Goal: Task Accomplishment & Management: Use online tool/utility

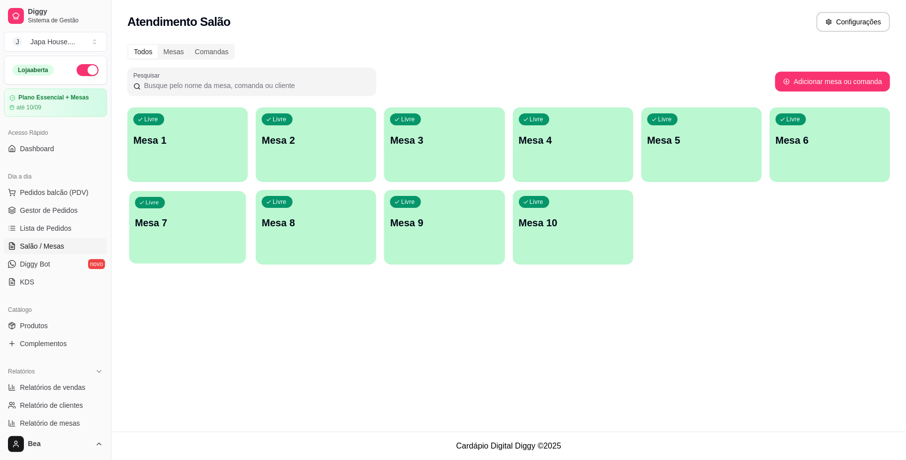
click at [183, 232] on div "Livre Mesa 7" at bounding box center [187, 221] width 117 height 61
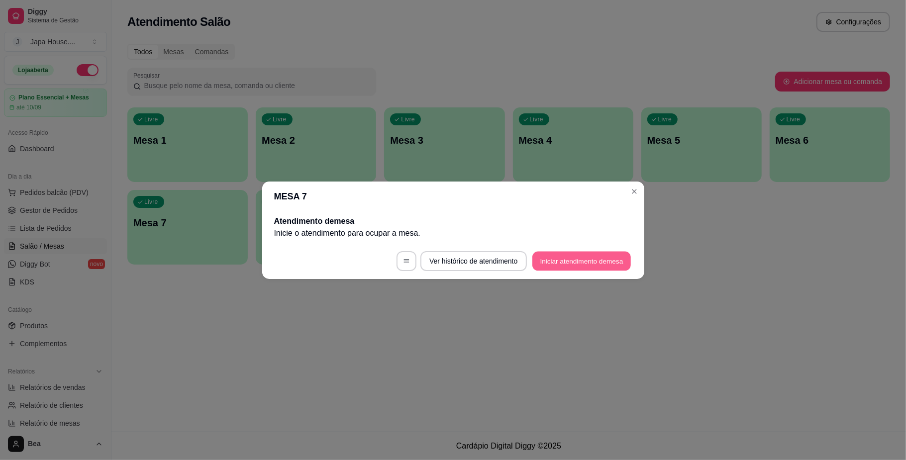
click at [577, 263] on button "Iniciar atendimento de mesa" at bounding box center [581, 260] width 98 height 19
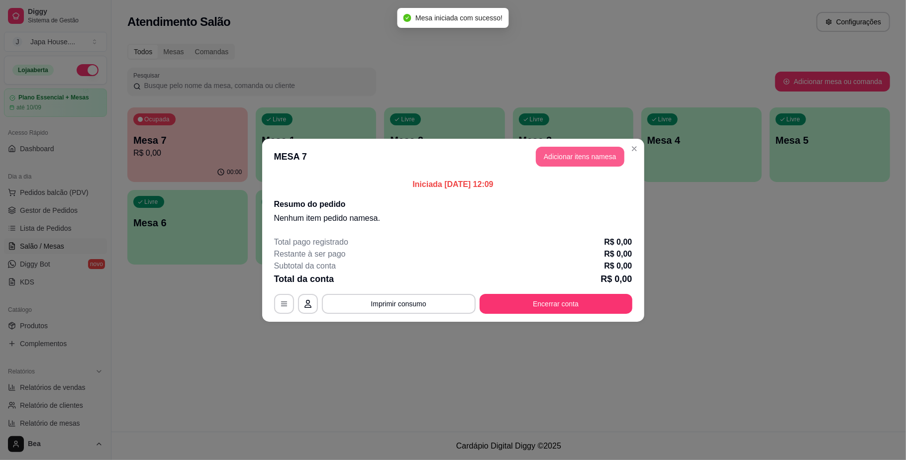
click at [594, 157] on button "Adicionar itens na mesa" at bounding box center [580, 157] width 89 height 20
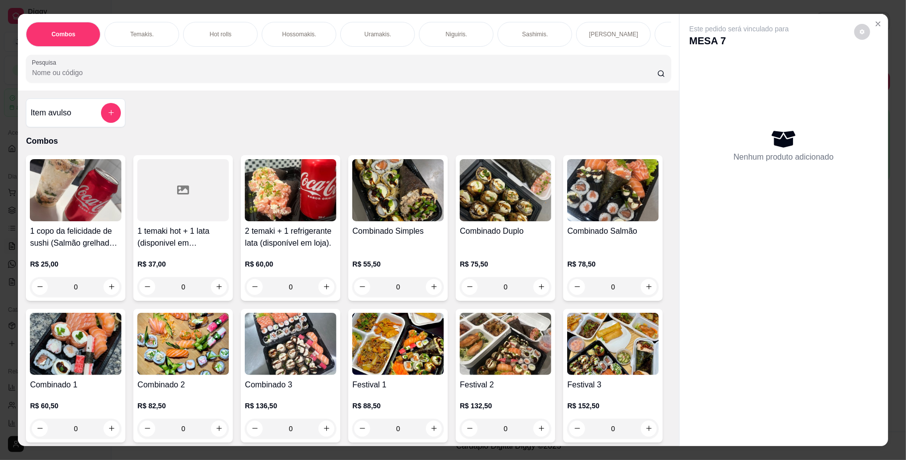
click at [225, 34] on p "Hot rolls" at bounding box center [220, 34] width 22 height 8
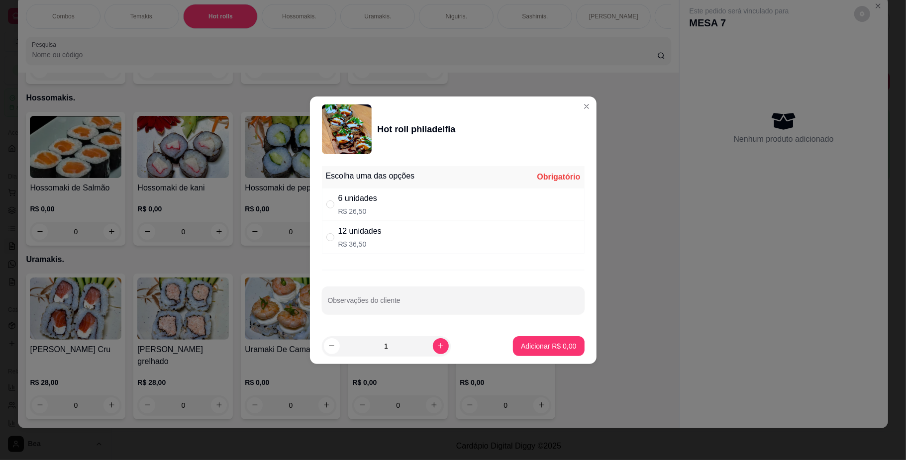
click at [418, 239] on div "12 unidades R$ 36,50" at bounding box center [453, 237] width 263 height 33
radio input "true"
click at [529, 354] on button "Adicionar R$ 36,50" at bounding box center [546, 345] width 73 height 19
type input "1"
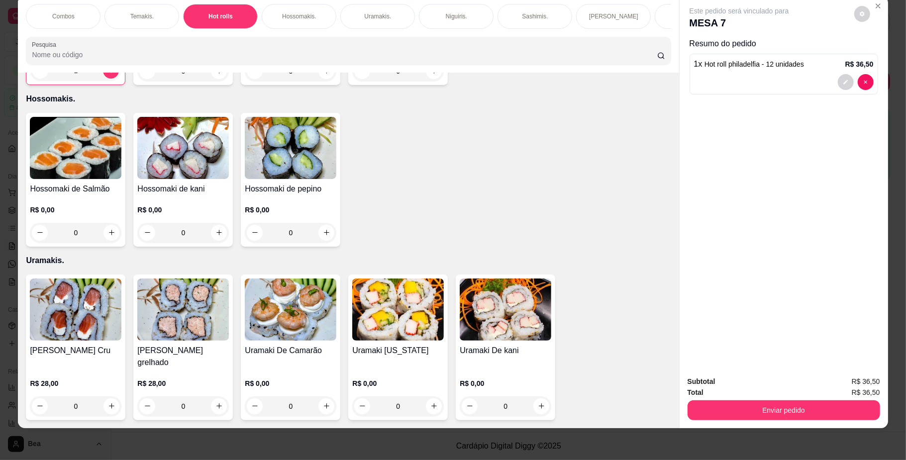
scroll to position [0, 564]
click at [363, 6] on div "Yakisoba" at bounding box center [363, 16] width 75 height 25
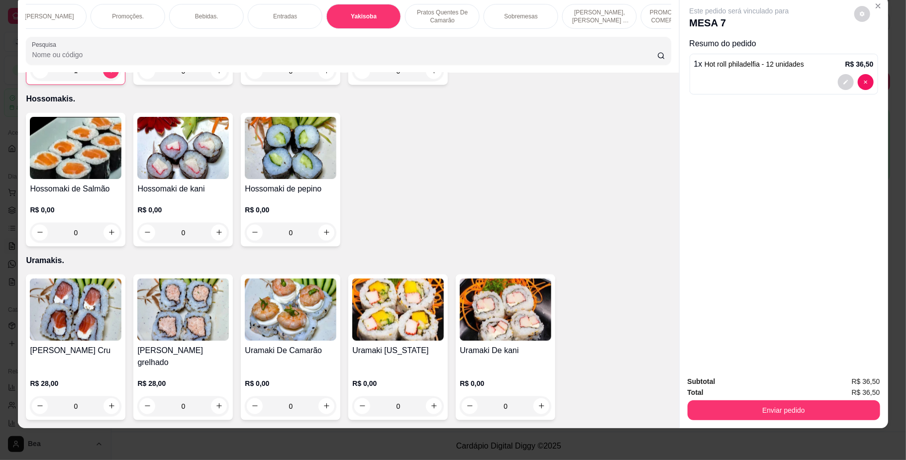
scroll to position [2912, 0]
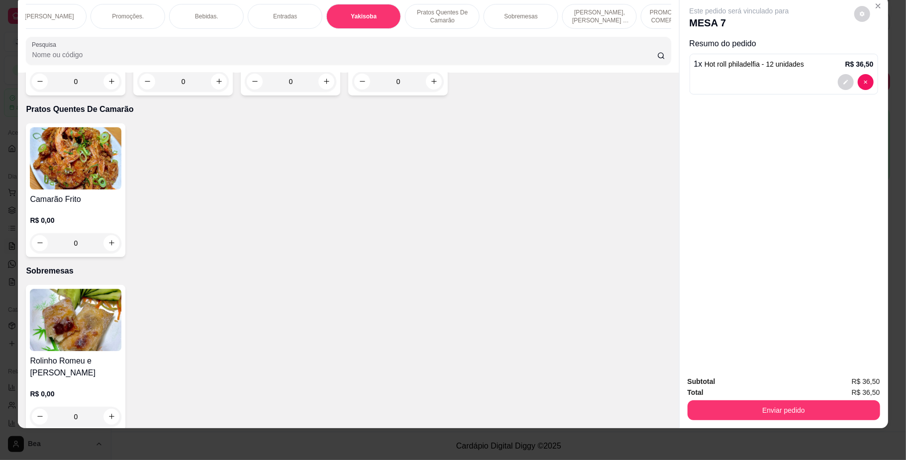
click at [79, 92] on div "R$ 0,00 0" at bounding box center [76, 68] width 92 height 48
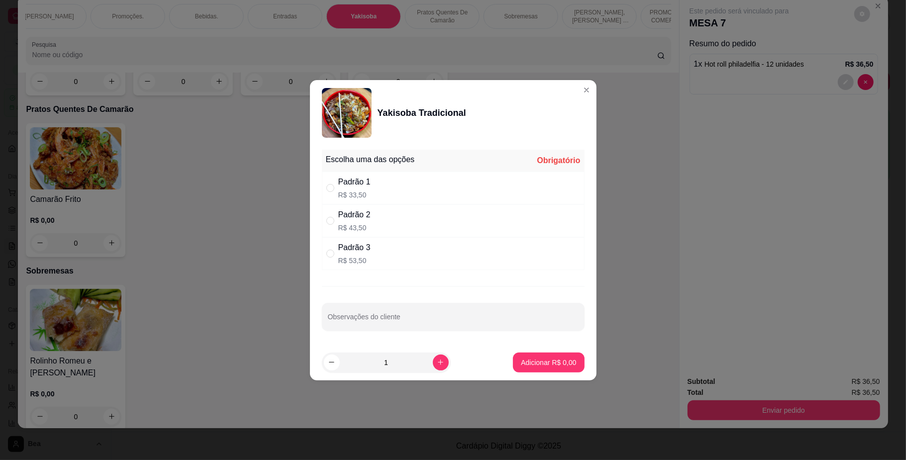
click at [392, 224] on div "Padrão 2 R$ 43,50" at bounding box center [453, 220] width 263 height 33
radio input "true"
click at [520, 360] on p "Adicionar R$ 43,50" at bounding box center [547, 362] width 58 height 9
type input "1"
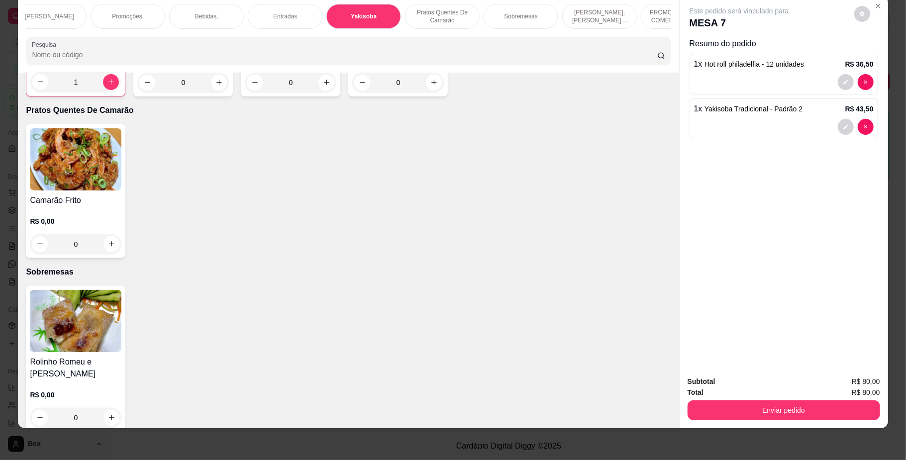
click at [179, 16] on div "Bebidas." at bounding box center [206, 16] width 75 height 25
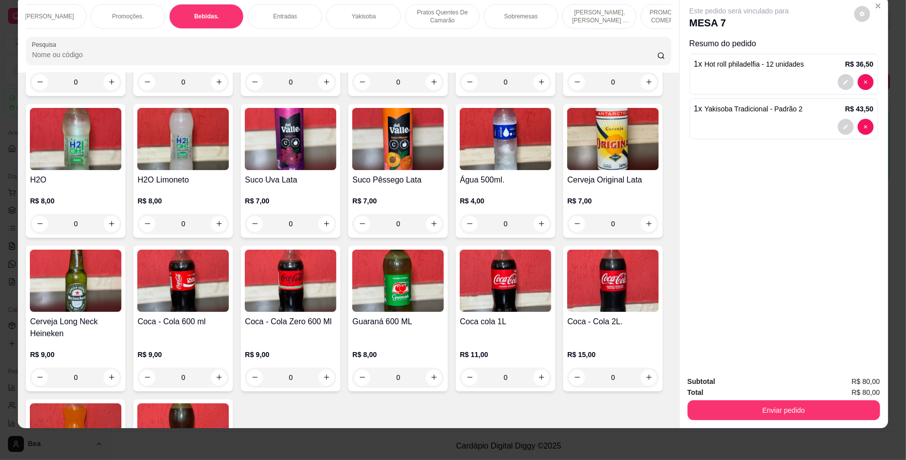
click at [336, 312] on img at bounding box center [291, 281] width 92 height 62
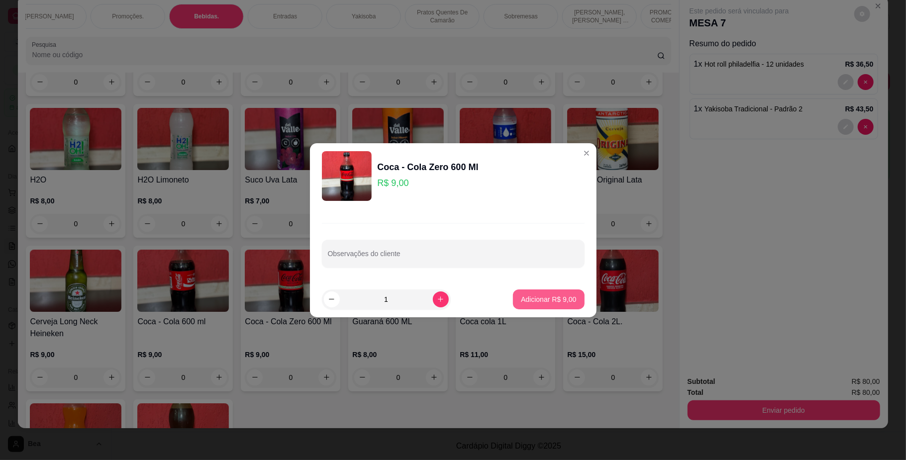
click at [540, 298] on p "Adicionar R$ 9,00" at bounding box center [548, 299] width 55 height 10
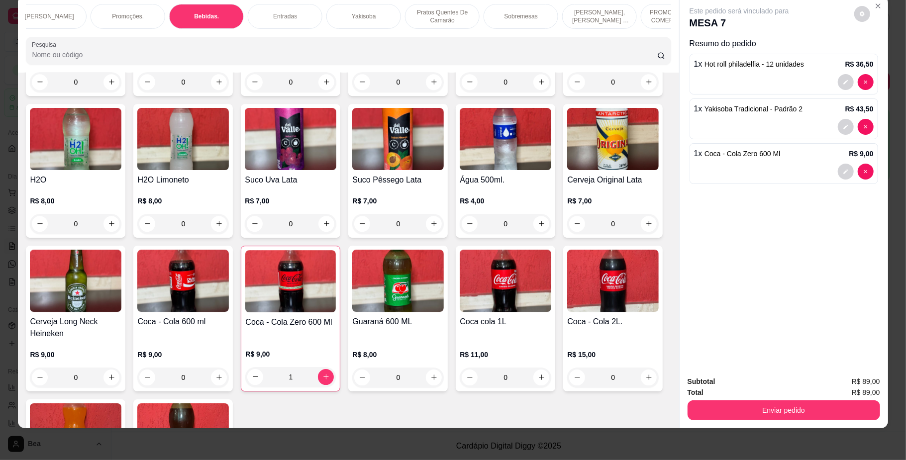
type input "1"
click at [259, 9] on div "Entradas" at bounding box center [285, 16] width 75 height 25
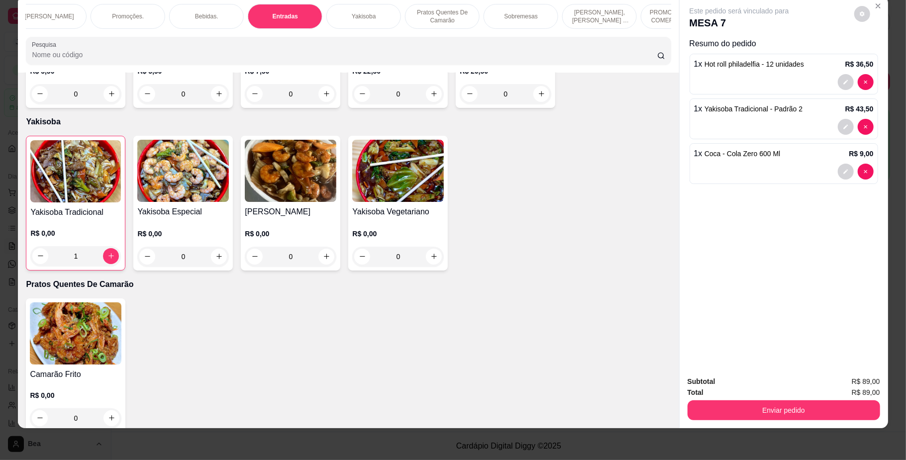
click at [525, 21] on div "Sobremesas" at bounding box center [520, 16] width 75 height 25
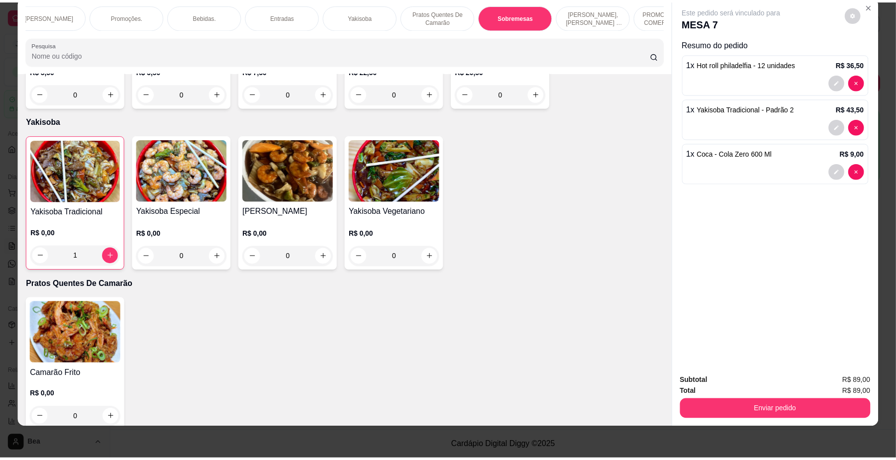
scroll to position [3237, 0]
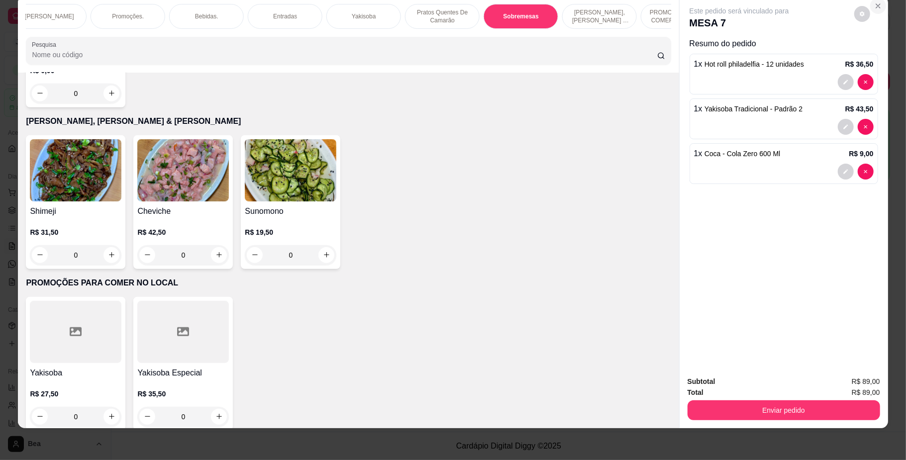
click at [874, 2] on icon "Close" at bounding box center [878, 6] width 8 height 8
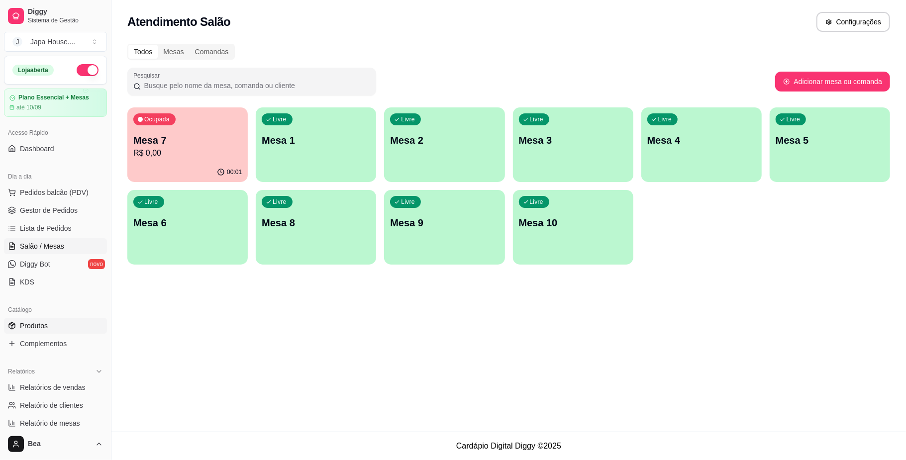
click at [60, 332] on link "Produtos" at bounding box center [55, 326] width 103 height 16
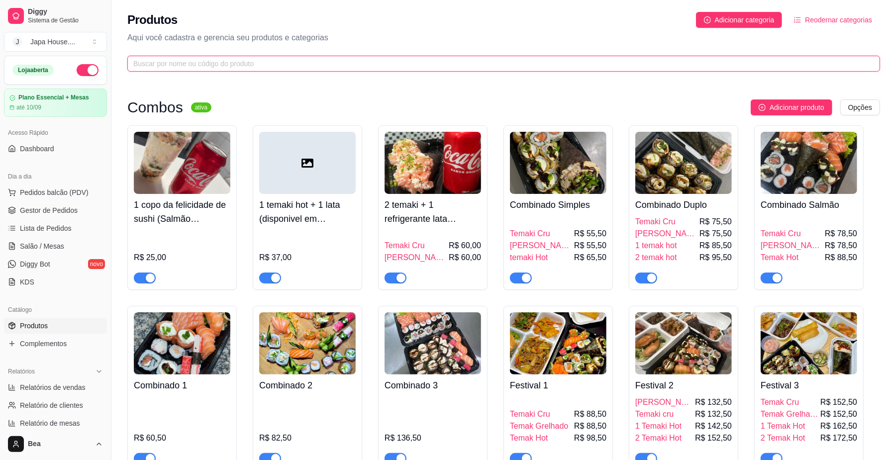
click at [692, 64] on input "text" at bounding box center [499, 63] width 733 height 11
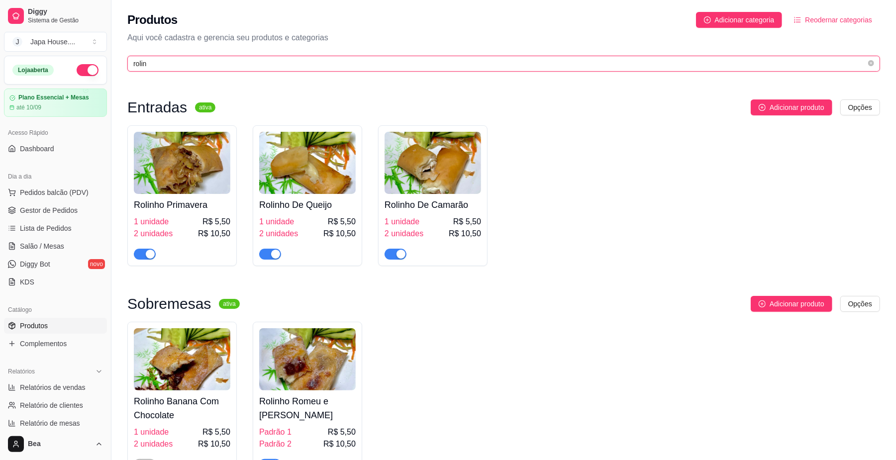
scroll to position [70, 0]
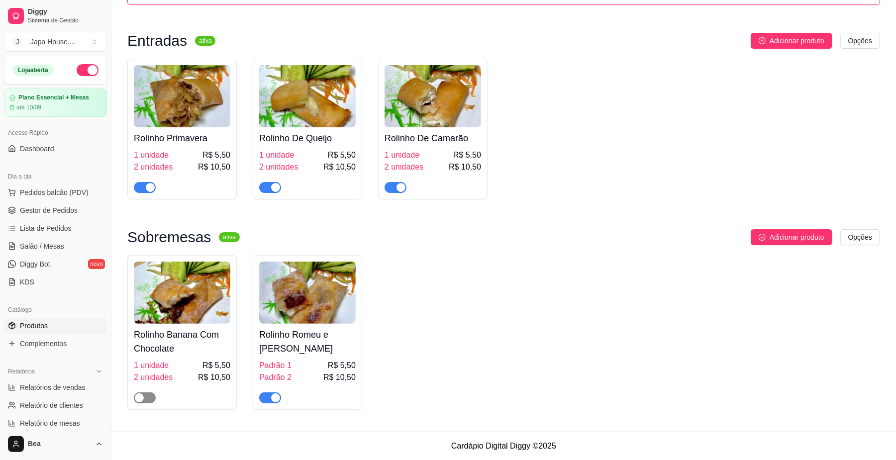
type input "rolin"
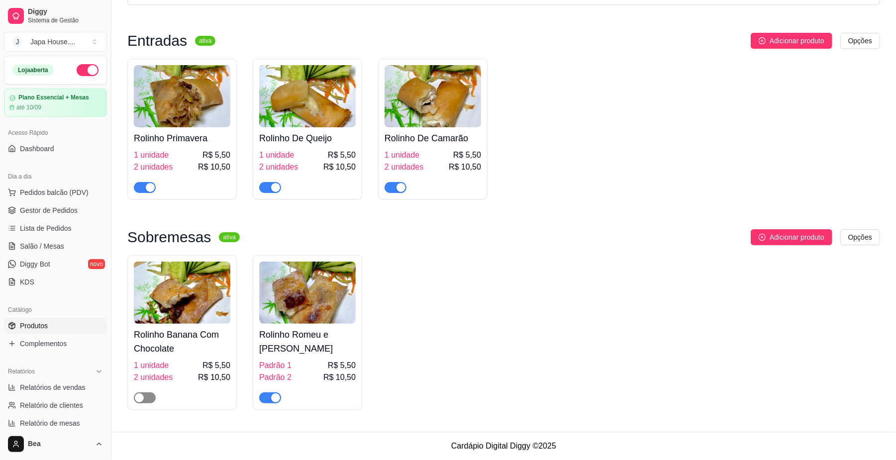
click at [142, 398] on div "button" at bounding box center [139, 397] width 9 height 9
click at [51, 251] on span "Salão / Mesas" at bounding box center [42, 246] width 44 height 10
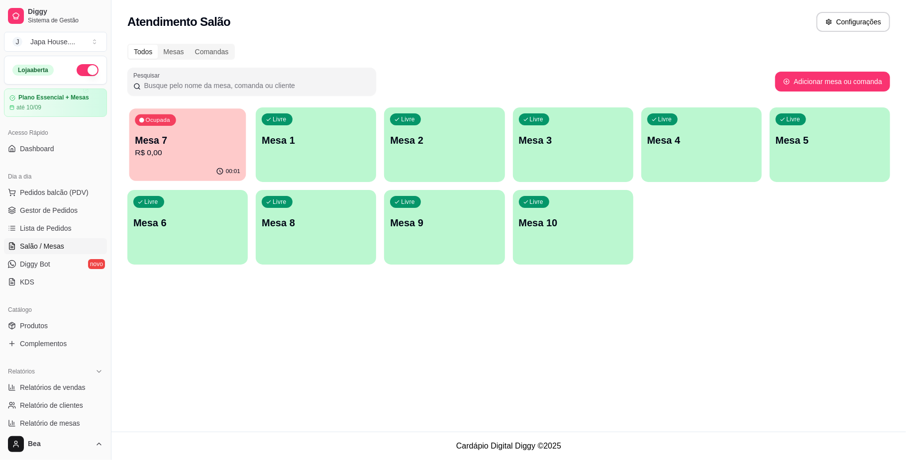
click at [219, 141] on p "Mesa 7" at bounding box center [187, 140] width 105 height 13
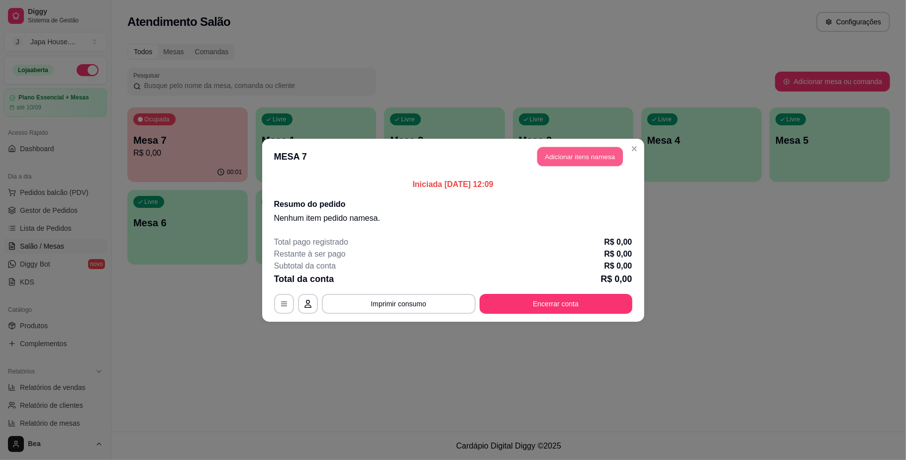
click at [566, 158] on button "Adicionar itens na mesa" at bounding box center [580, 156] width 86 height 19
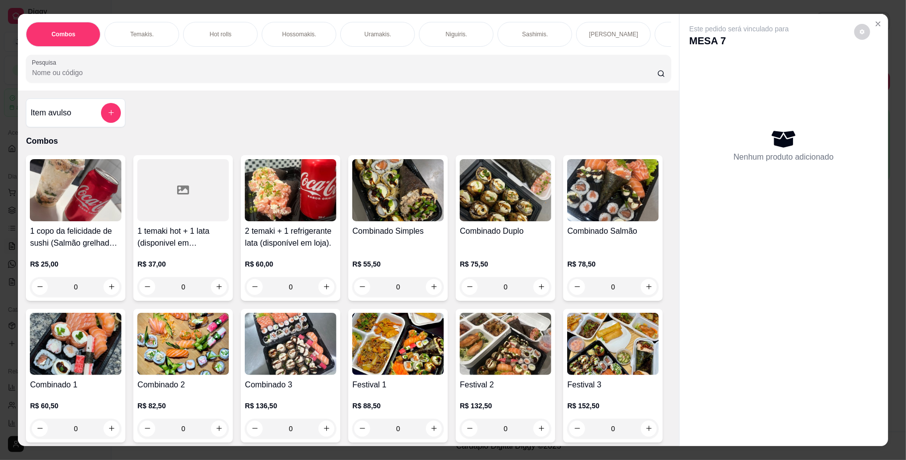
click at [209, 30] on p "Hot rolls" at bounding box center [220, 34] width 22 height 8
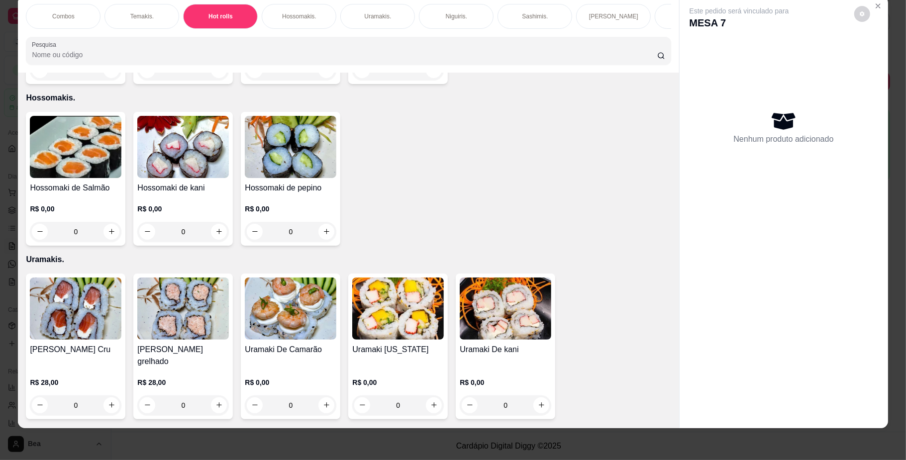
click at [107, 80] on div "0" at bounding box center [76, 70] width 92 height 20
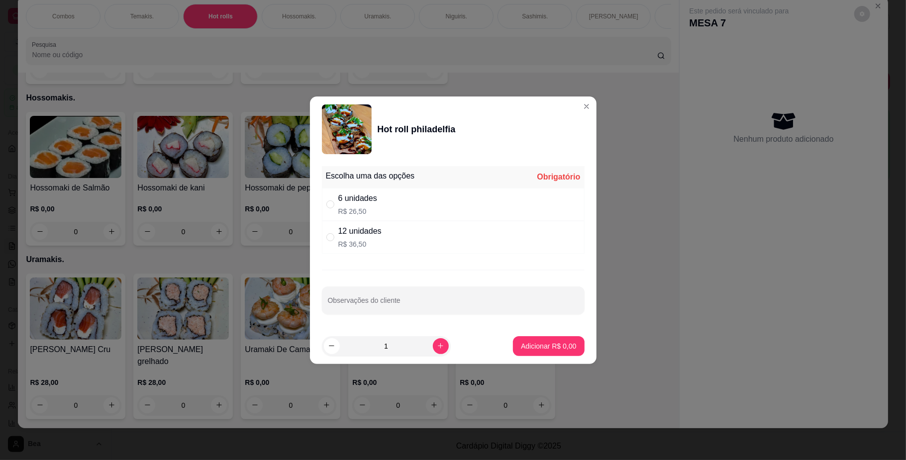
click at [382, 243] on div "12 unidades R$ 36,50" at bounding box center [453, 237] width 263 height 33
radio input "true"
click at [519, 341] on p "Adicionar R$ 36,50" at bounding box center [547, 345] width 58 height 9
type input "1"
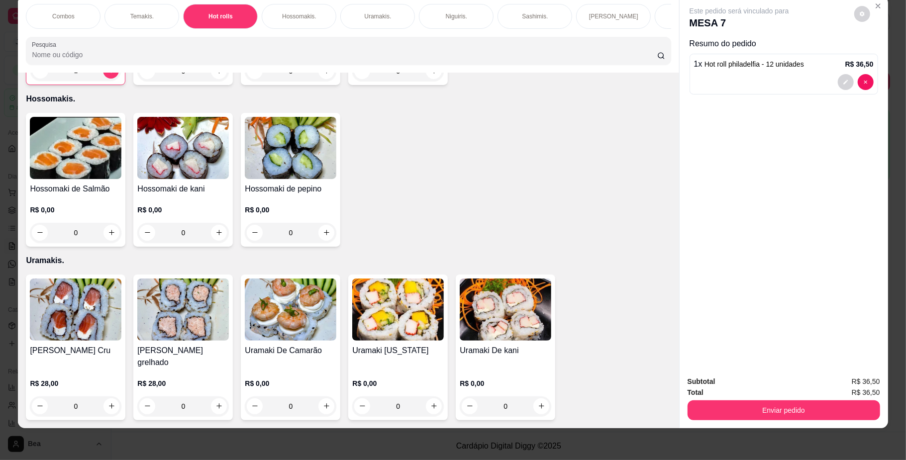
scroll to position [0, 564]
click at [357, 14] on p "Yakisoba" at bounding box center [364, 16] width 24 height 8
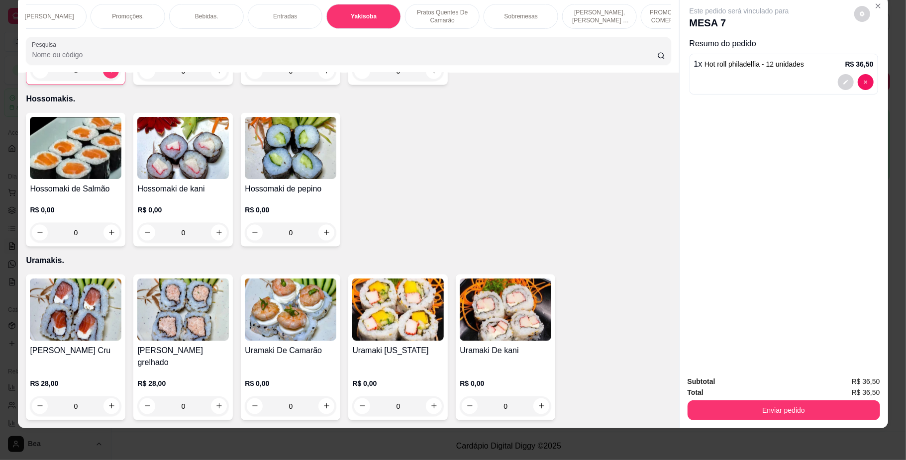
scroll to position [2912, 0]
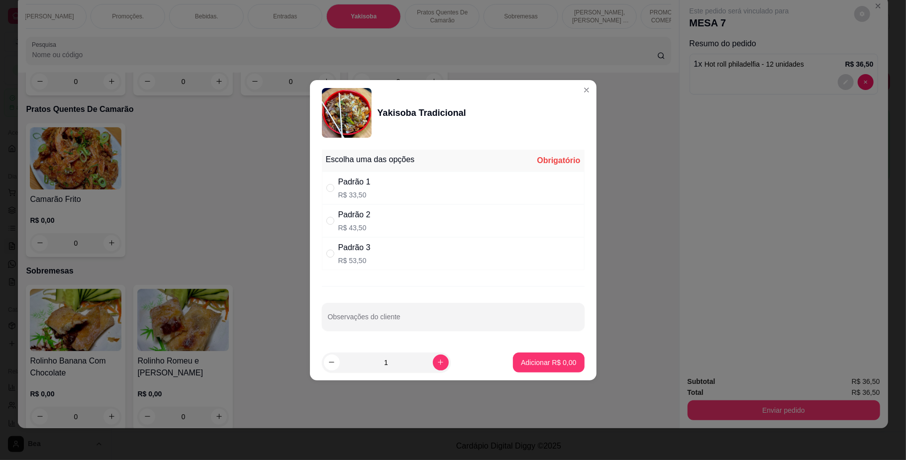
click at [396, 215] on div "Padrão 2 R$ 43,50" at bounding box center [453, 220] width 263 height 33
radio input "true"
click at [526, 365] on p "Adicionar R$ 43,50" at bounding box center [547, 362] width 58 height 9
type input "1"
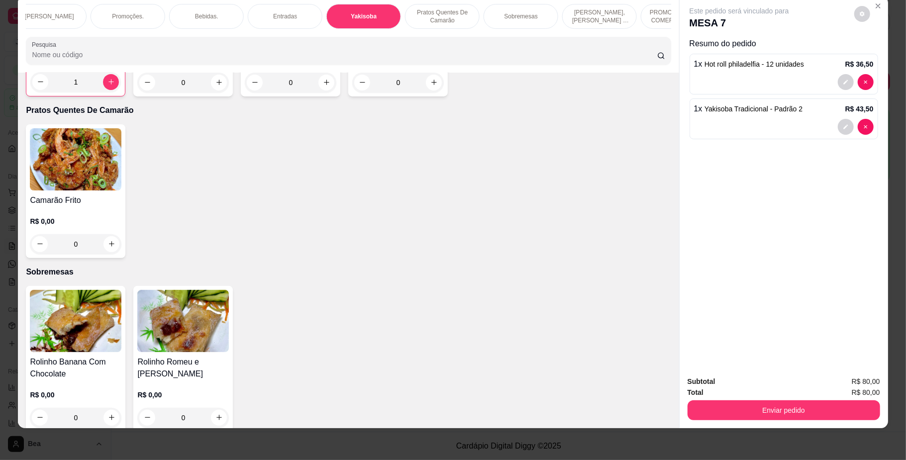
click at [526, 12] on p "Sobremesas" at bounding box center [520, 16] width 33 height 8
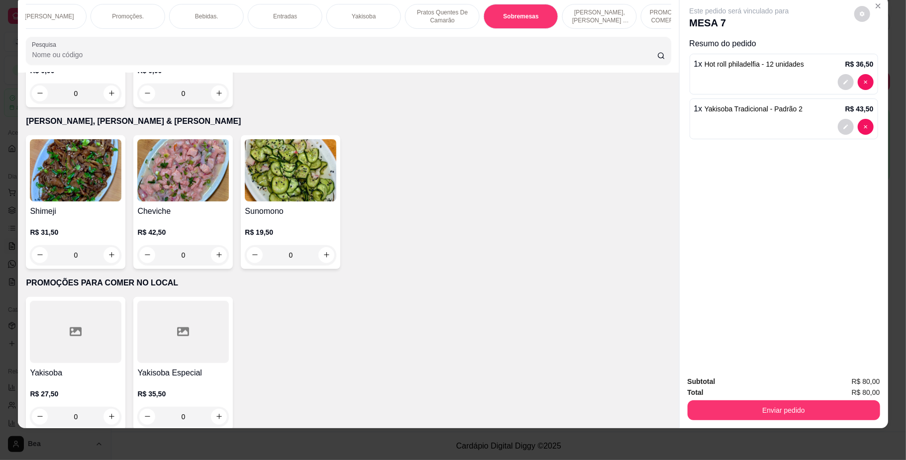
click at [84, 56] on h4 "Rolinho Banana Com Chocolate" at bounding box center [76, 44] width 92 height 24
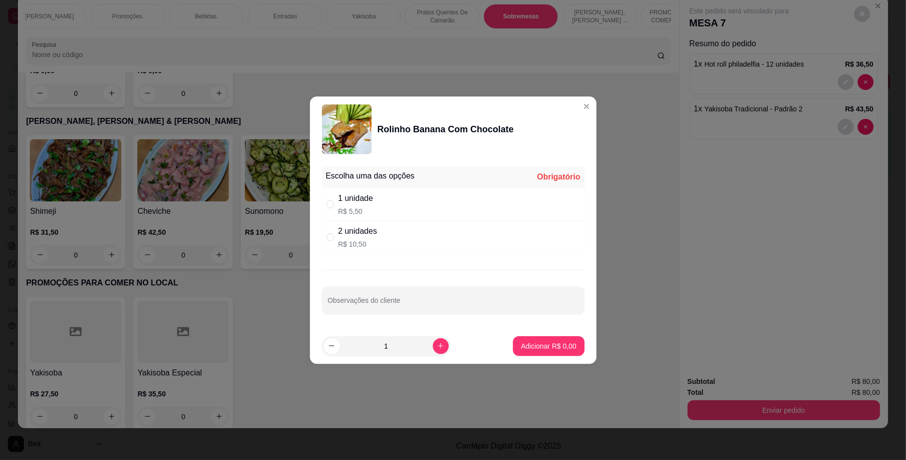
click at [360, 229] on div "2 unidades" at bounding box center [357, 231] width 39 height 12
radio input "true"
click at [546, 352] on button "Adicionar R$ 10,50" at bounding box center [546, 345] width 73 height 19
type input "1"
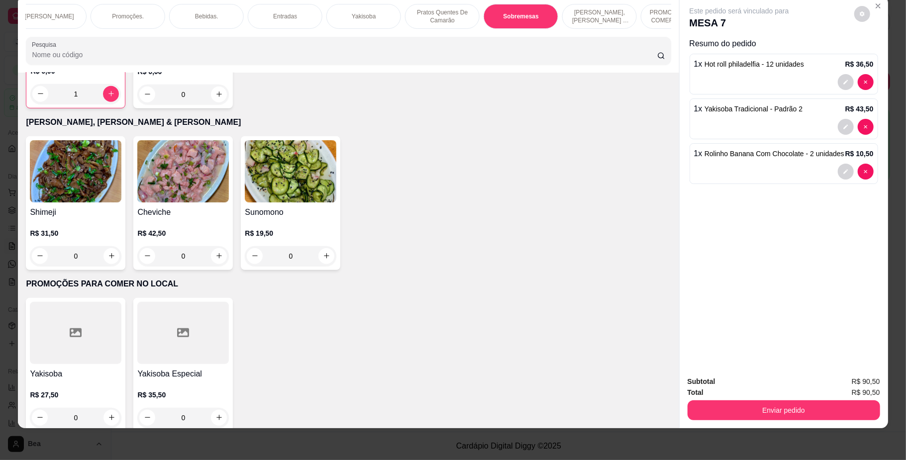
click at [211, 12] on p "Bebidas." at bounding box center [206, 16] width 23 height 8
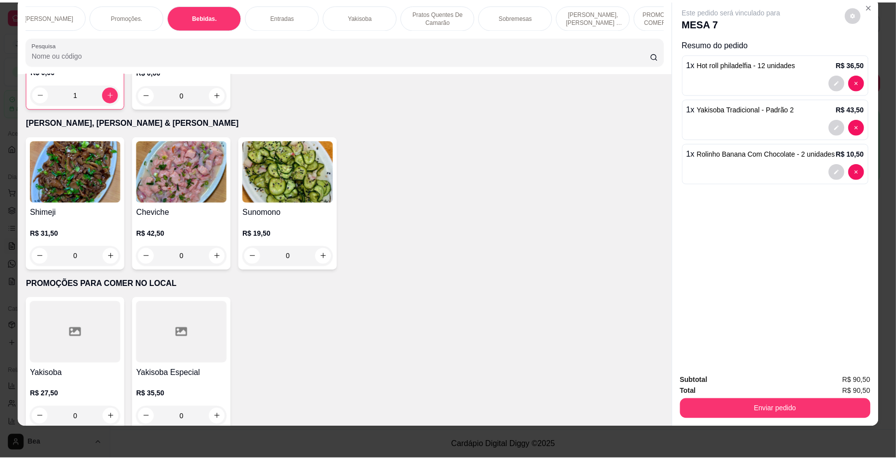
scroll to position [2139, 0]
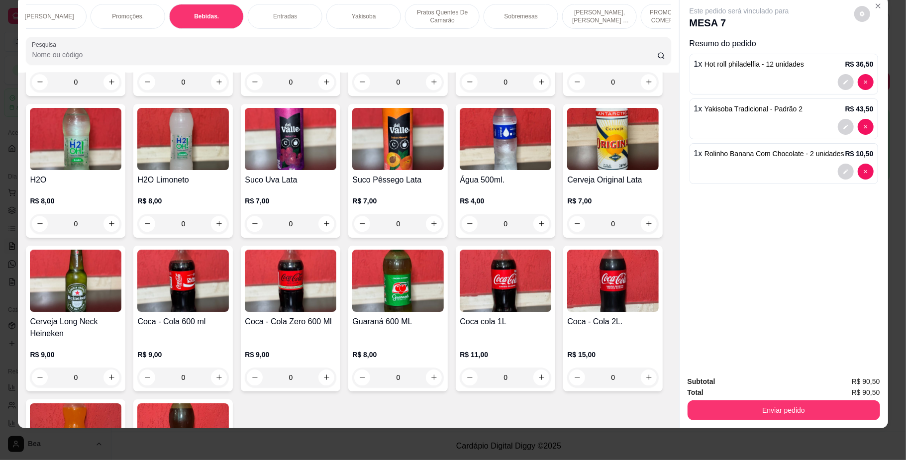
click at [336, 312] on img at bounding box center [291, 281] width 92 height 62
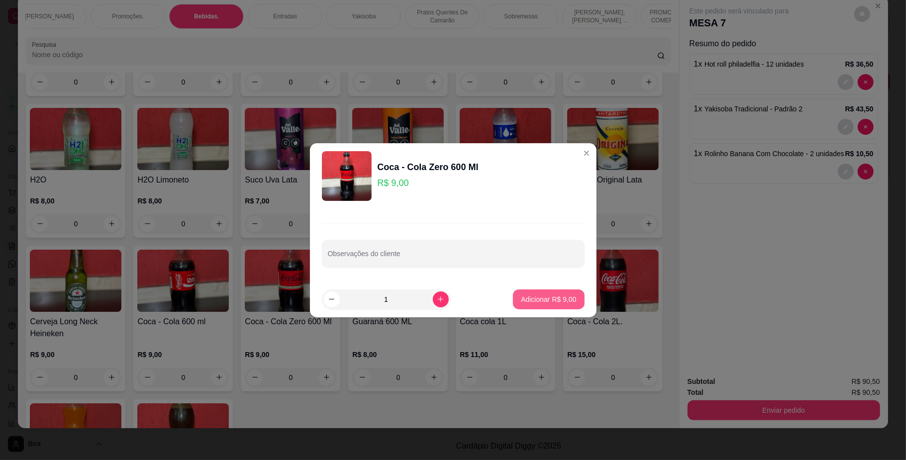
click at [554, 298] on p "Adicionar R$ 9,00" at bounding box center [548, 299] width 55 height 10
type input "1"
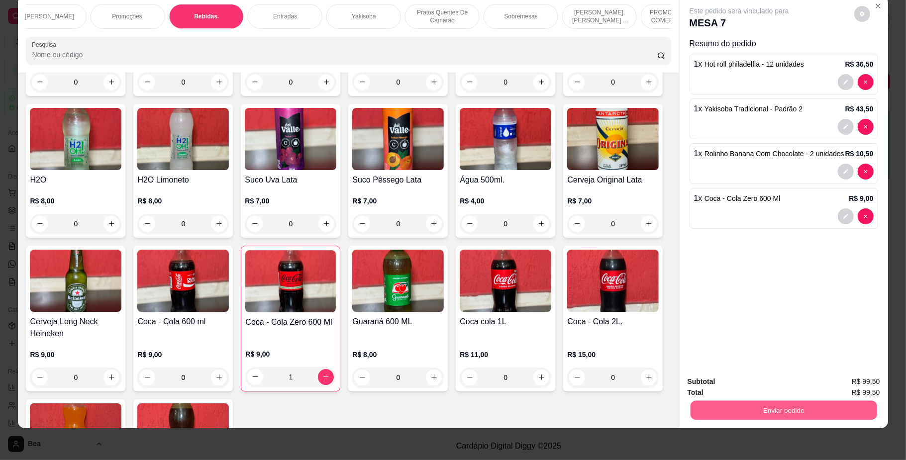
click at [715, 414] on button "Enviar pedido" at bounding box center [783, 410] width 186 height 19
click at [732, 380] on button "Não registrar e enviar pedido" at bounding box center [749, 386] width 100 height 18
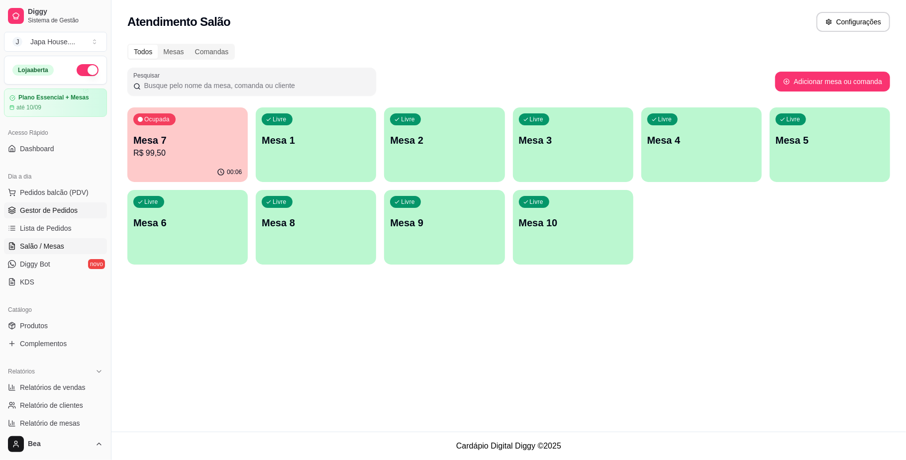
click at [66, 206] on span "Gestor de Pedidos" at bounding box center [49, 210] width 58 height 10
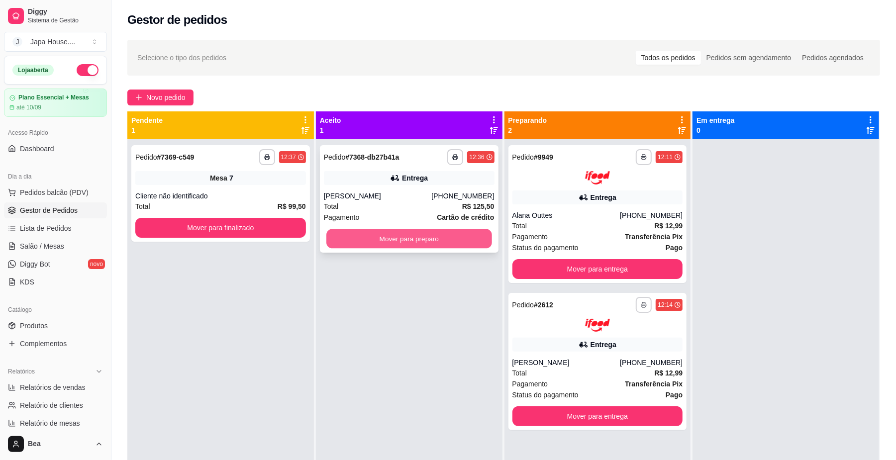
click at [442, 239] on button "Mover para preparo" at bounding box center [408, 238] width 165 height 19
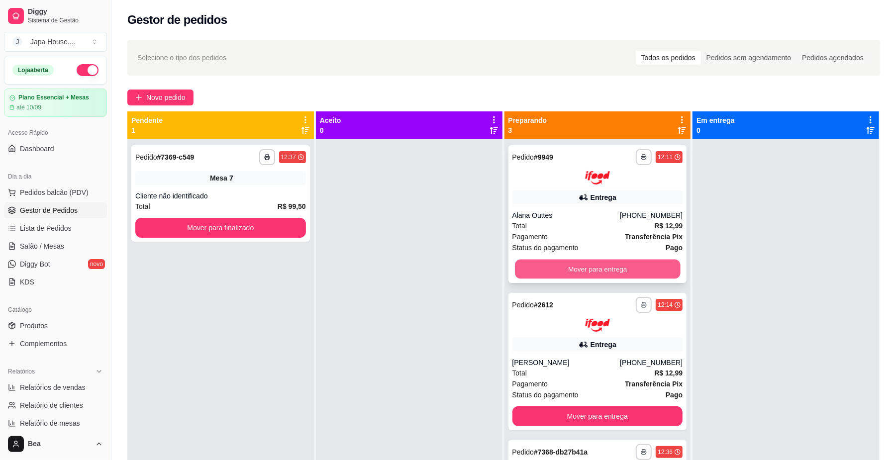
click at [612, 267] on button "Mover para entrega" at bounding box center [597, 268] width 165 height 19
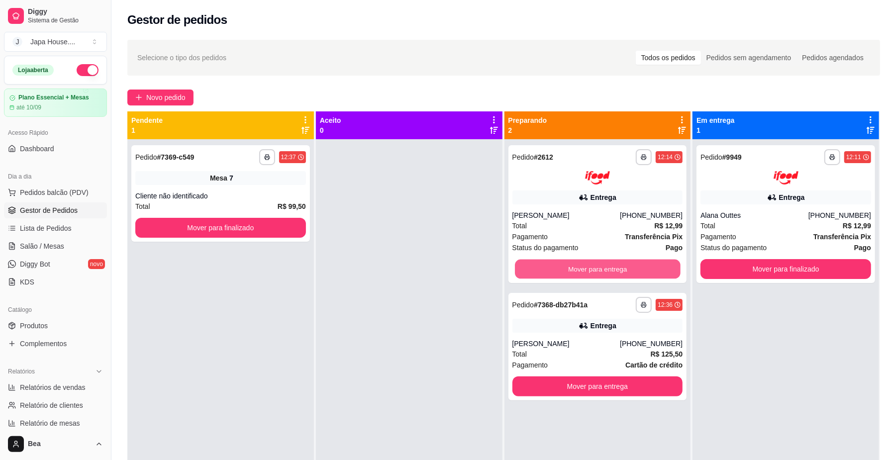
click at [612, 267] on button "Mover para entrega" at bounding box center [597, 268] width 165 height 19
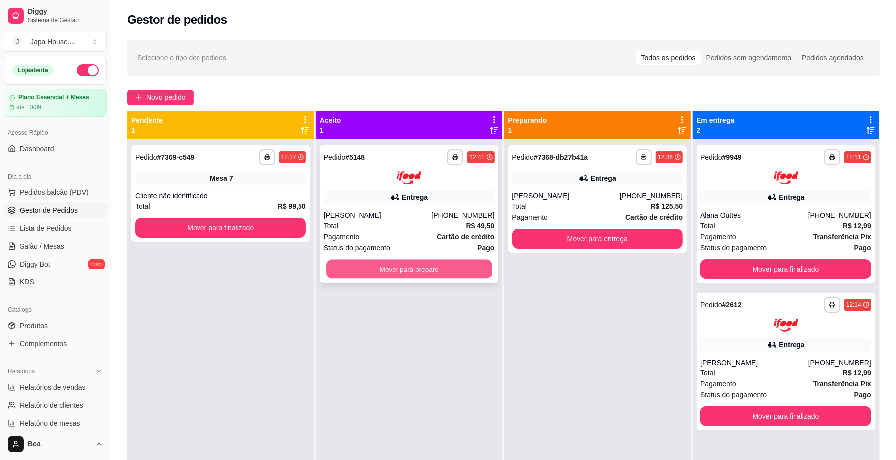
click at [457, 271] on button "Mover para preparo" at bounding box center [408, 268] width 165 height 19
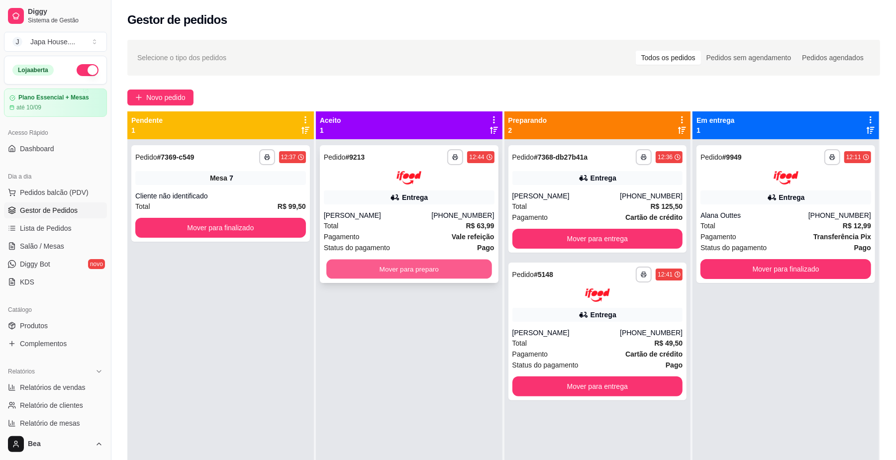
click at [452, 271] on button "Mover para preparo" at bounding box center [408, 268] width 165 height 19
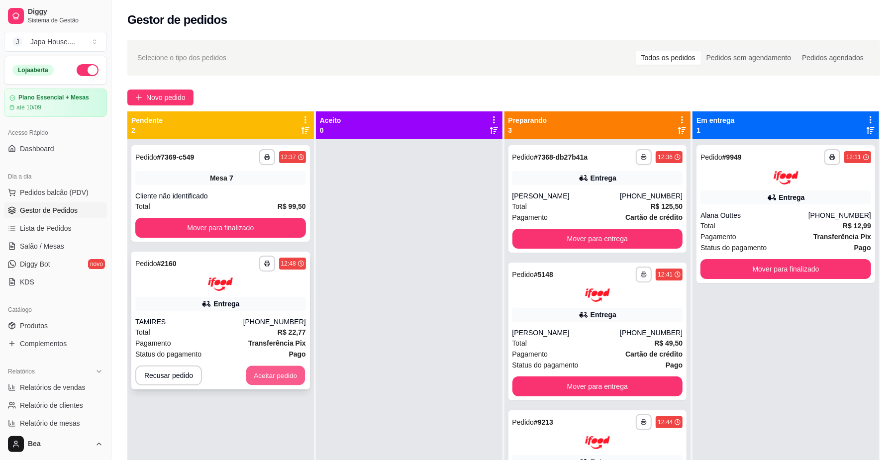
click at [279, 369] on button "Aceitar pedido" at bounding box center [275, 375] width 59 height 19
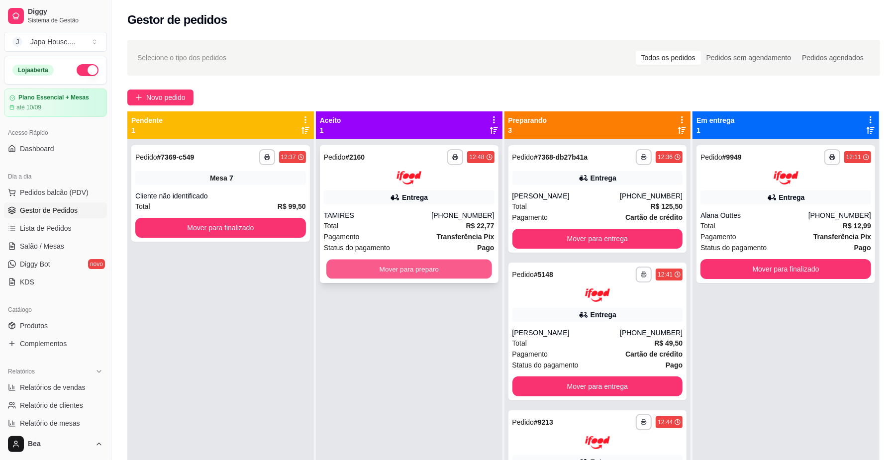
click at [419, 271] on button "Mover para preparo" at bounding box center [408, 268] width 165 height 19
click at [450, 274] on button "Mover para preparo" at bounding box center [408, 268] width 165 height 19
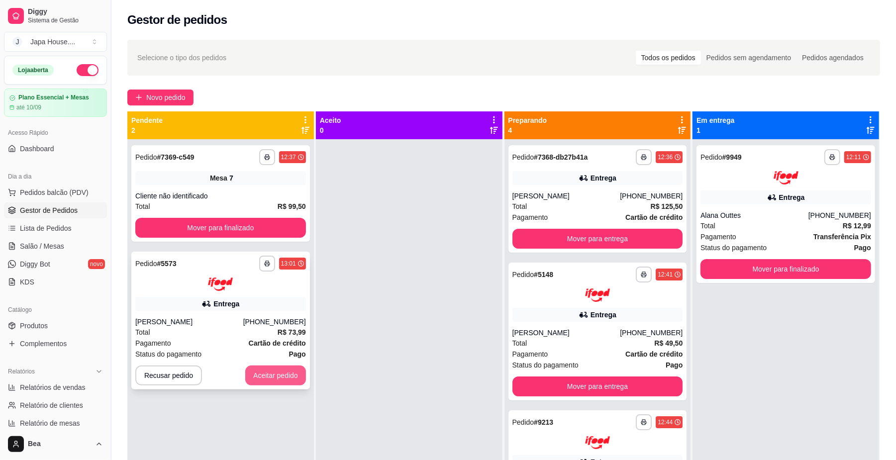
click at [282, 370] on button "Aceitar pedido" at bounding box center [275, 376] width 61 height 20
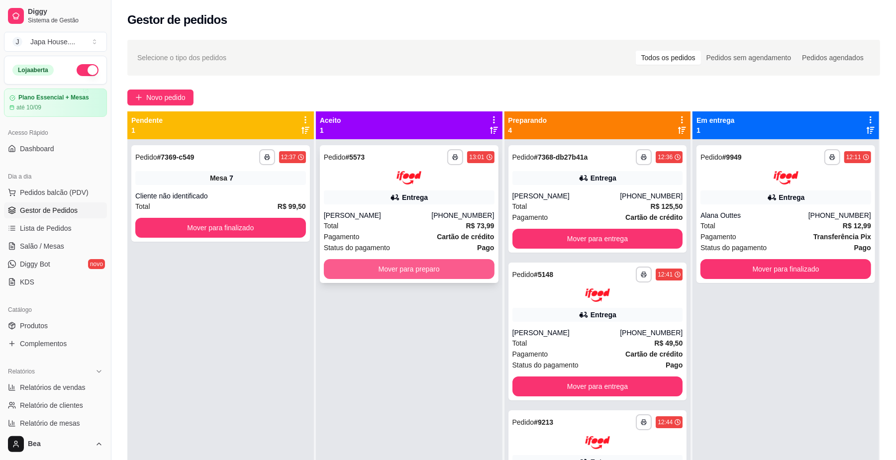
click at [428, 267] on button "Mover para preparo" at bounding box center [409, 269] width 171 height 20
click at [428, 267] on button "Mover para preparo" at bounding box center [408, 268] width 165 height 19
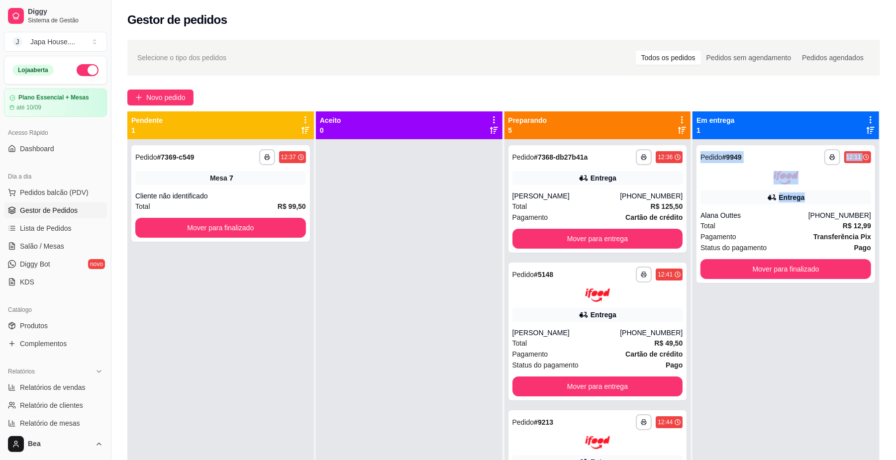
drag, startPoint x: 895, startPoint y: 129, endPoint x: 902, endPoint y: 197, distance: 68.4
click at [895, 197] on html "**********" at bounding box center [448, 230] width 896 height 460
click at [870, 22] on div "Gestor de pedidos" at bounding box center [503, 20] width 752 height 16
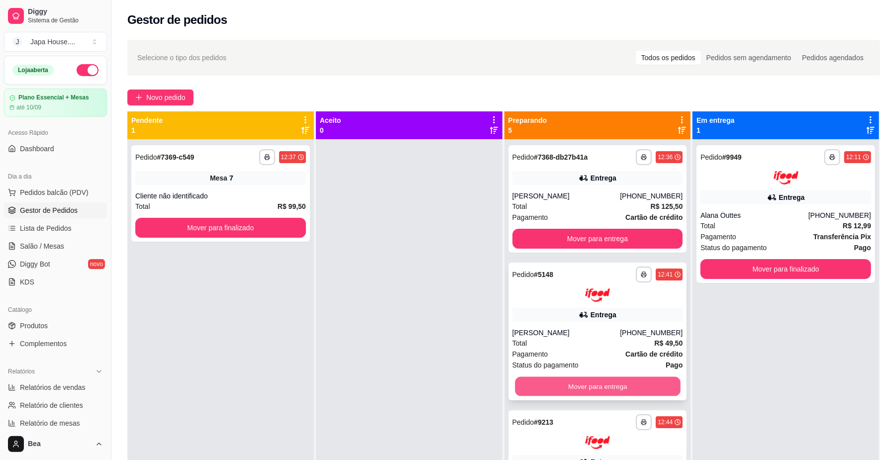
click at [611, 385] on button "Mover para entrega" at bounding box center [597, 385] width 165 height 19
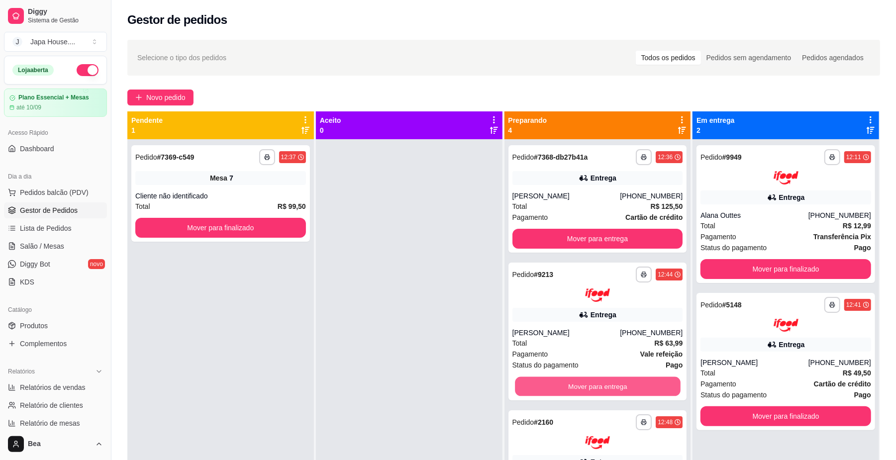
click at [611, 385] on button "Mover para entrega" at bounding box center [597, 385] width 165 height 19
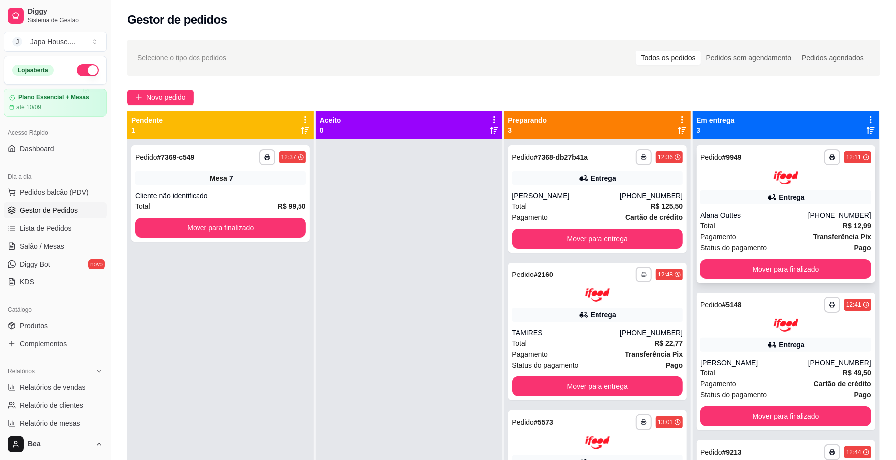
click at [744, 226] on div "Total R$ 12,99" at bounding box center [785, 225] width 171 height 11
click at [742, 266] on button "Mover para finalizado" at bounding box center [785, 268] width 165 height 19
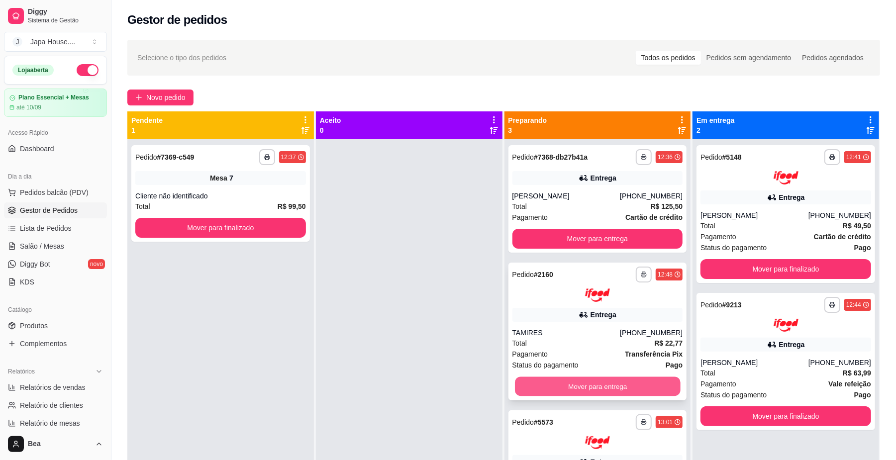
click at [631, 382] on button "Mover para entrega" at bounding box center [597, 385] width 165 height 19
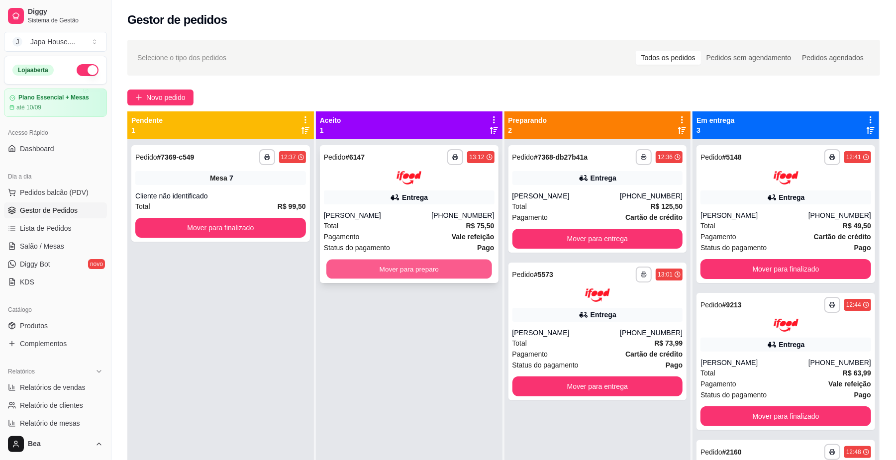
click at [452, 261] on button "Mover para preparo" at bounding box center [408, 268] width 165 height 19
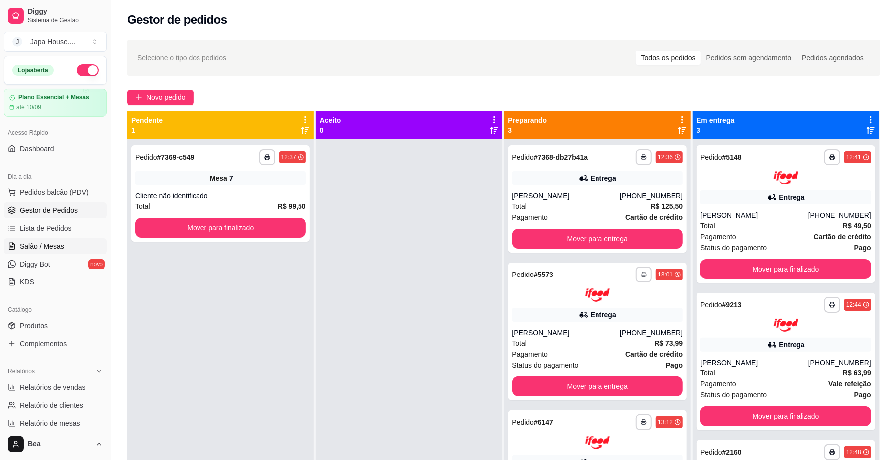
click at [68, 252] on link "Salão / Mesas" at bounding box center [55, 246] width 103 height 16
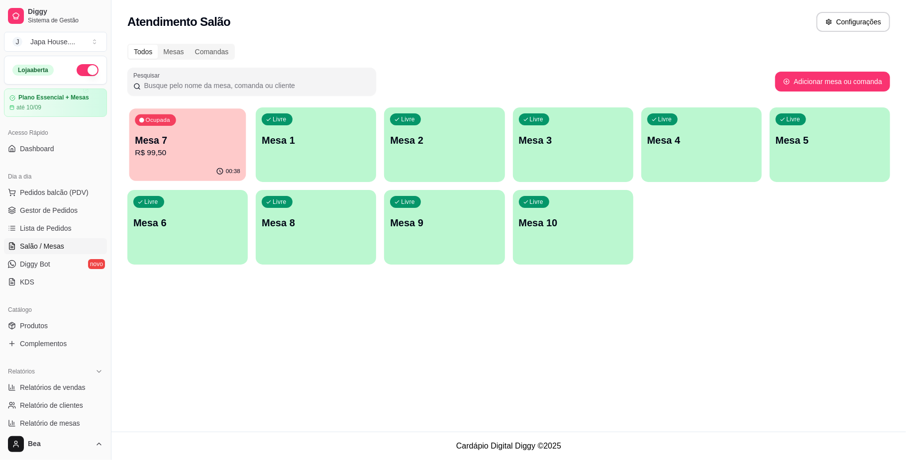
click at [209, 158] on p "R$ 99,50" at bounding box center [187, 152] width 105 height 11
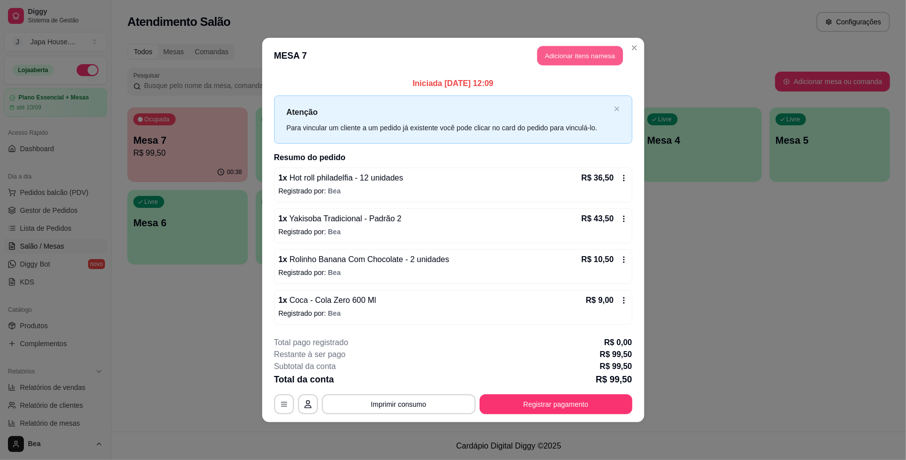
click at [583, 56] on button "Adicionar itens na mesa" at bounding box center [580, 55] width 86 height 19
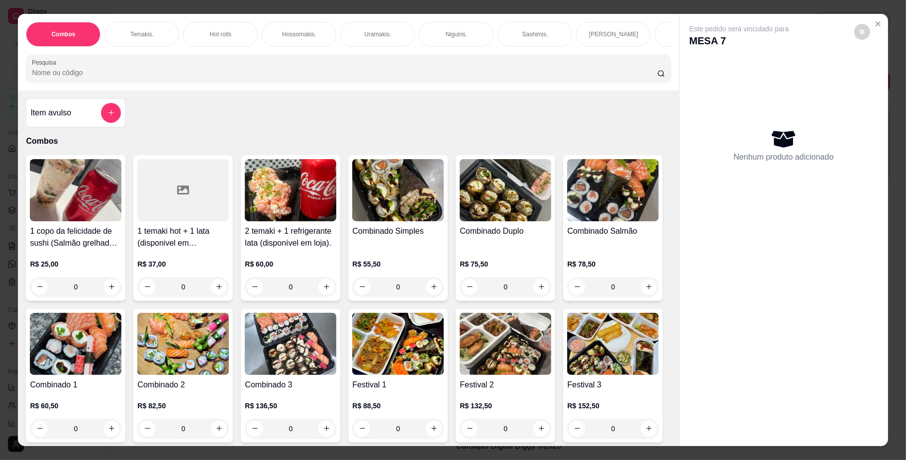
scroll to position [0, 564]
click at [530, 33] on p "Sobremesas" at bounding box center [520, 34] width 33 height 8
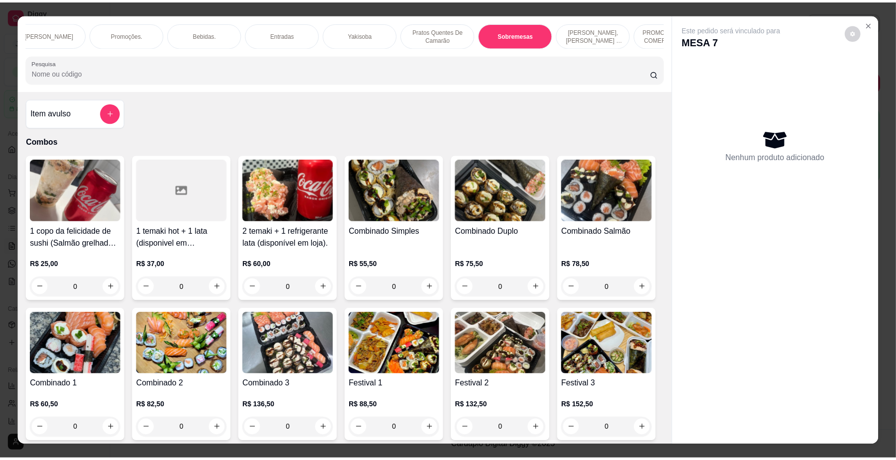
scroll to position [18, 0]
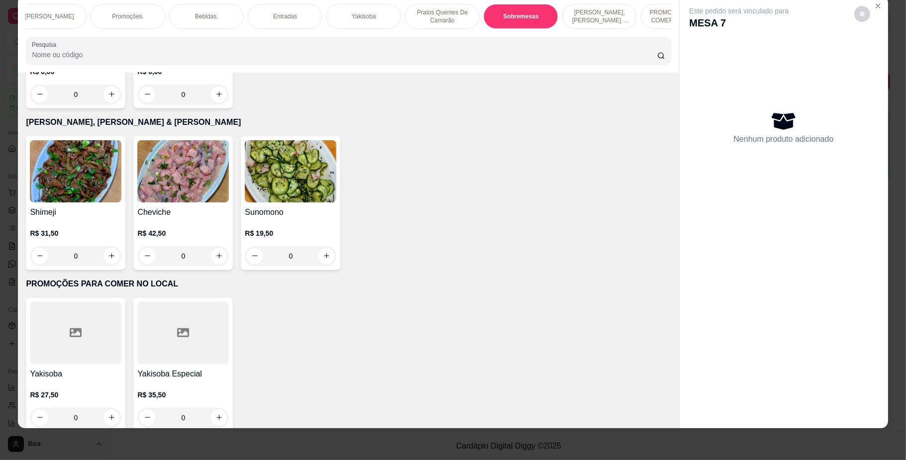
click at [96, 77] on p "R$ 0,00" at bounding box center [76, 72] width 92 height 10
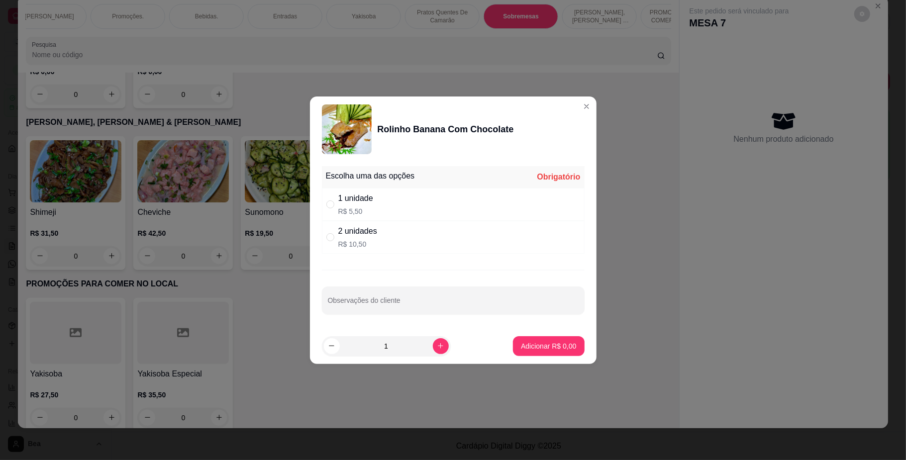
click at [375, 239] on p "R$ 10,50" at bounding box center [357, 244] width 39 height 10
radio input "true"
click at [518, 347] on p "Adicionar R$ 10,50" at bounding box center [547, 345] width 58 height 9
type input "1"
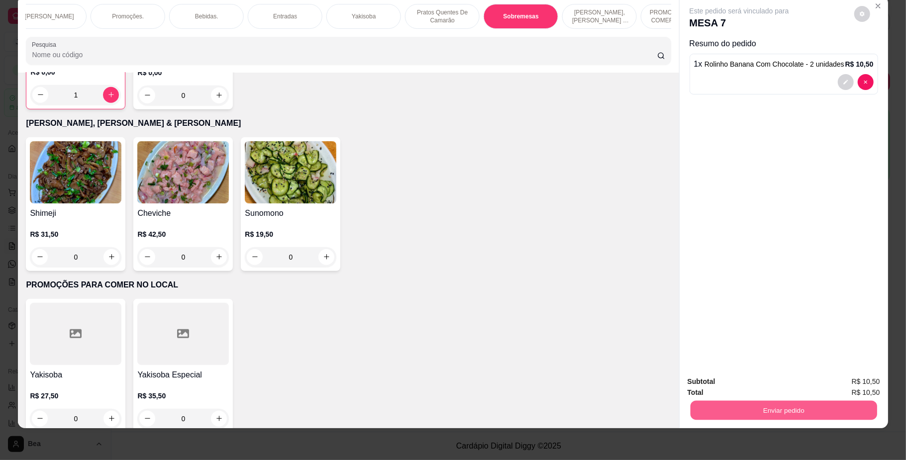
click at [714, 408] on button "Enviar pedido" at bounding box center [783, 410] width 186 height 19
click at [723, 388] on button "Não registrar e enviar pedido" at bounding box center [749, 386] width 100 height 18
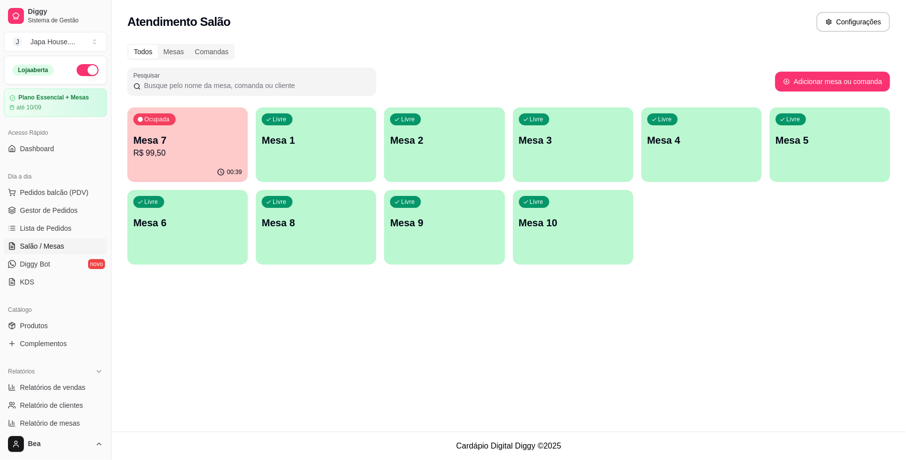
click at [207, 140] on p "Mesa 7" at bounding box center [187, 140] width 108 height 14
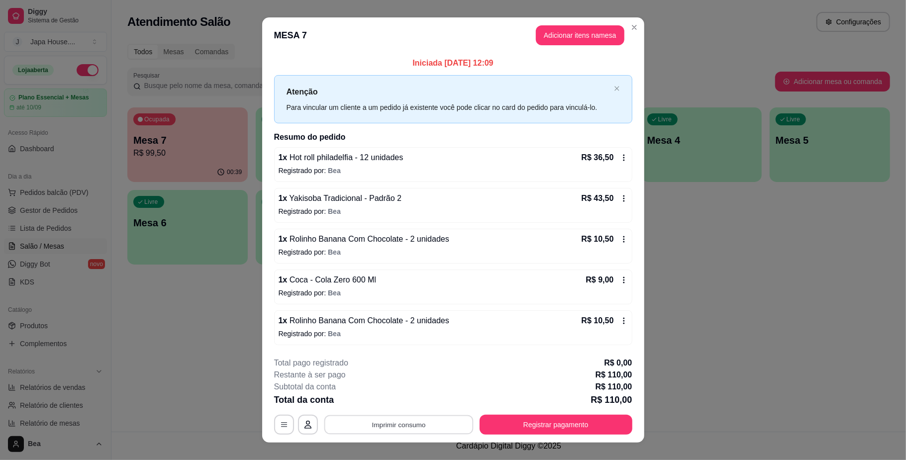
click at [420, 434] on button "Imprimir consumo" at bounding box center [398, 424] width 149 height 19
click at [403, 394] on div "Escolha a impressora IMPRESSORA IMPRESSORA" at bounding box center [397, 386] width 82 height 54
click at [402, 400] on button "IMPRESSORA" at bounding box center [397, 402] width 70 height 15
click at [379, 422] on button "Imprimir consumo" at bounding box center [398, 424] width 149 height 19
click at [372, 397] on button "IMPRESSORA" at bounding box center [397, 402] width 70 height 15
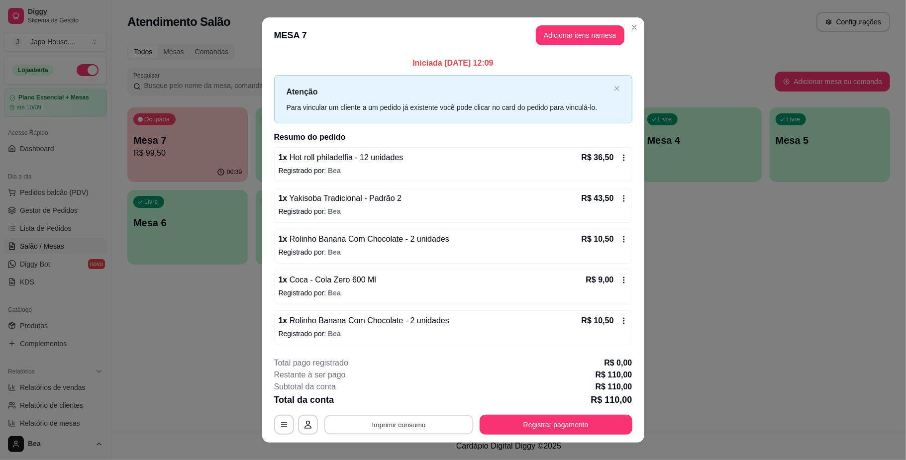
click at [390, 421] on button "Imprimir consumo" at bounding box center [398, 424] width 149 height 19
click at [377, 379] on button "IMPRESSORA" at bounding box center [397, 382] width 70 height 15
click at [375, 423] on button "Imprimir consumo" at bounding box center [398, 424] width 149 height 19
click at [377, 404] on button "IMPRESSORA" at bounding box center [397, 402] width 70 height 15
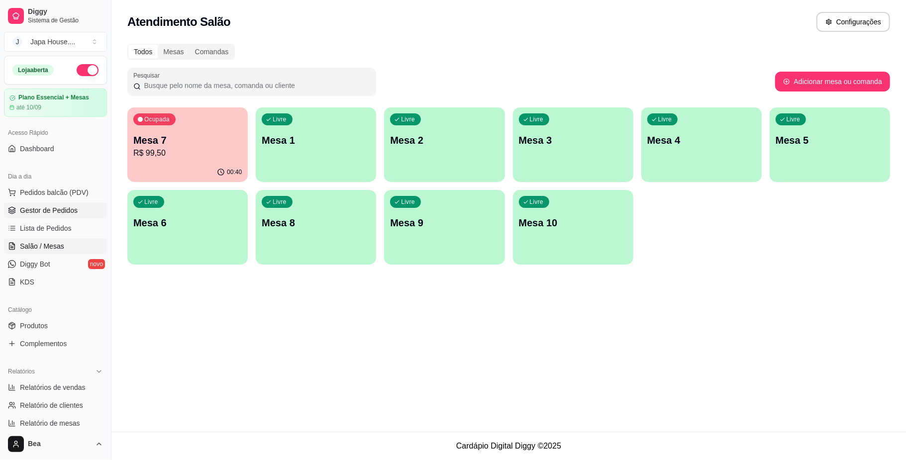
click at [46, 211] on span "Gestor de Pedidos" at bounding box center [49, 210] width 58 height 10
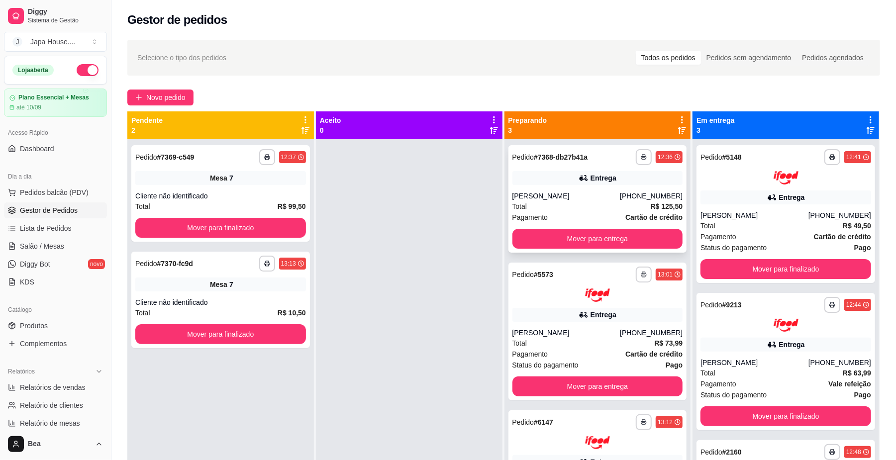
click at [546, 205] on div "Total R$ 125,50" at bounding box center [597, 206] width 171 height 11
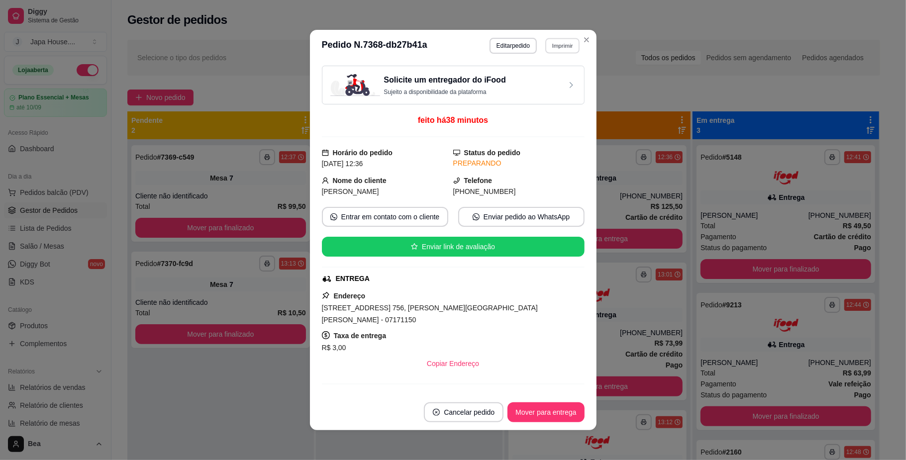
click at [548, 46] on button "Imprimir" at bounding box center [562, 45] width 34 height 15
click at [544, 105] on button "IMPRESSORA" at bounding box center [540, 99] width 70 height 15
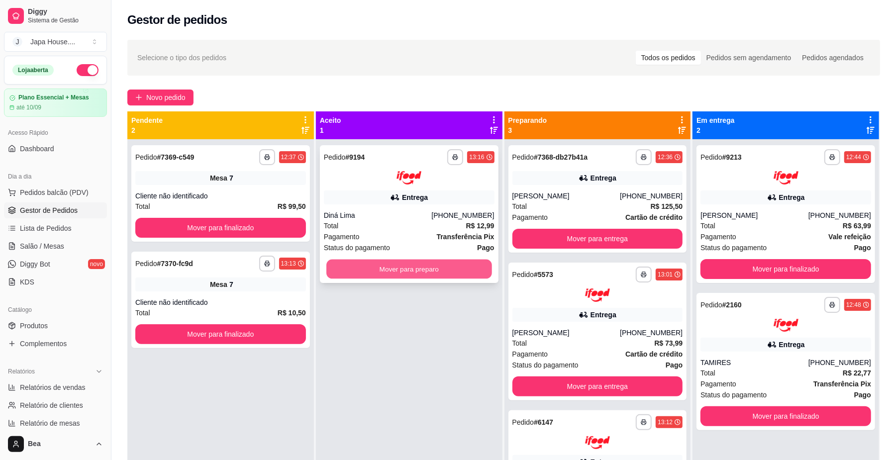
click at [452, 267] on button "Mover para preparo" at bounding box center [408, 268] width 165 height 19
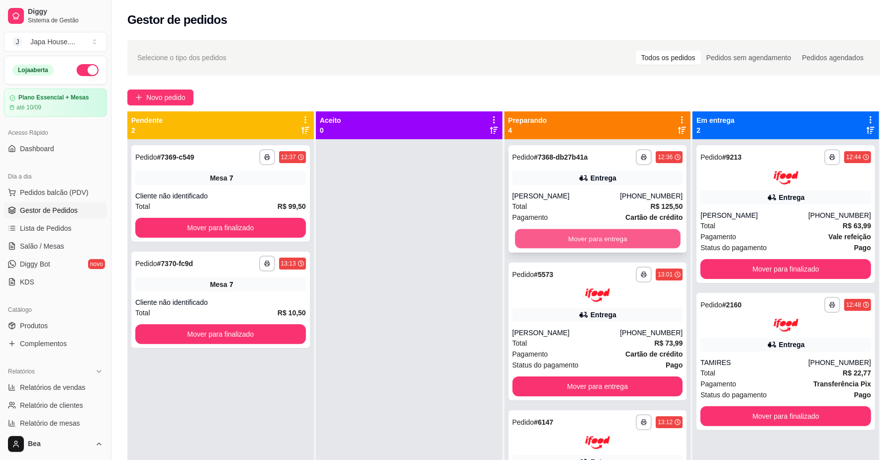
click at [536, 239] on button "Mover para entrega" at bounding box center [597, 238] width 165 height 19
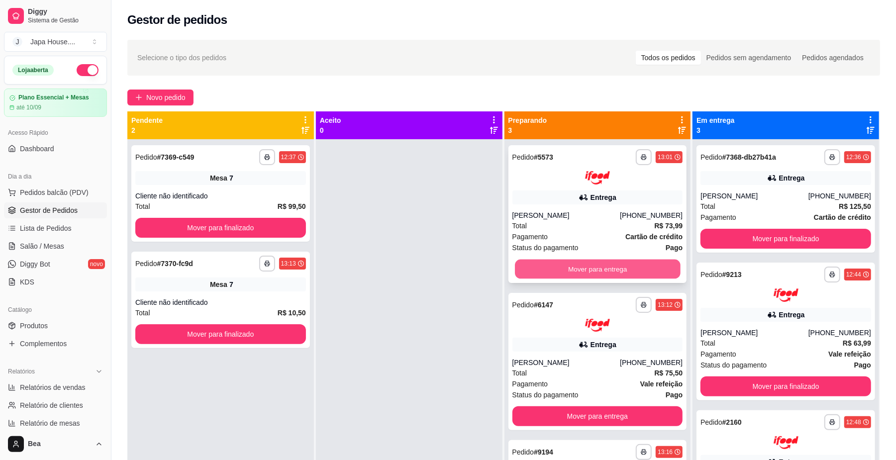
click at [580, 268] on button "Mover para entrega" at bounding box center [597, 268] width 165 height 19
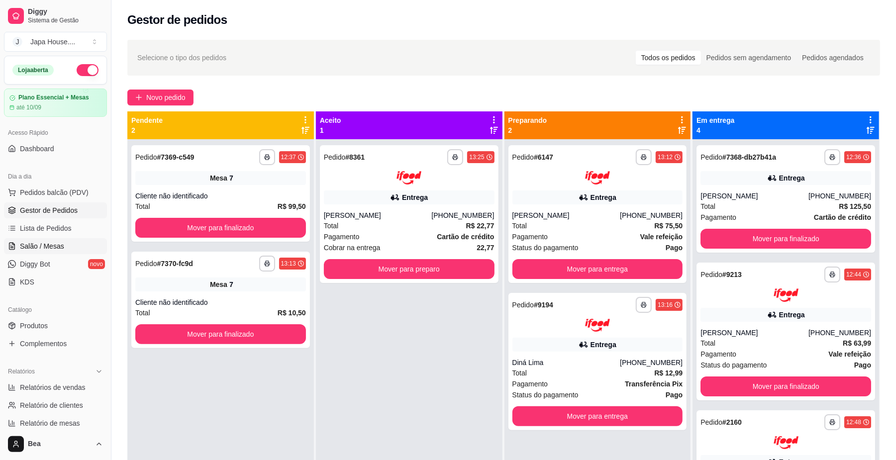
click at [70, 242] on link "Salão / Mesas" at bounding box center [55, 246] width 103 height 16
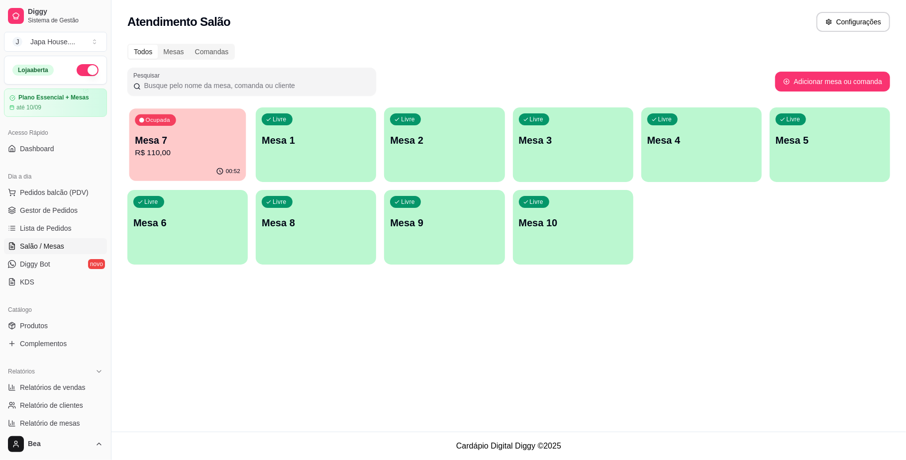
click at [199, 156] on p "R$ 110,00" at bounding box center [187, 152] width 105 height 11
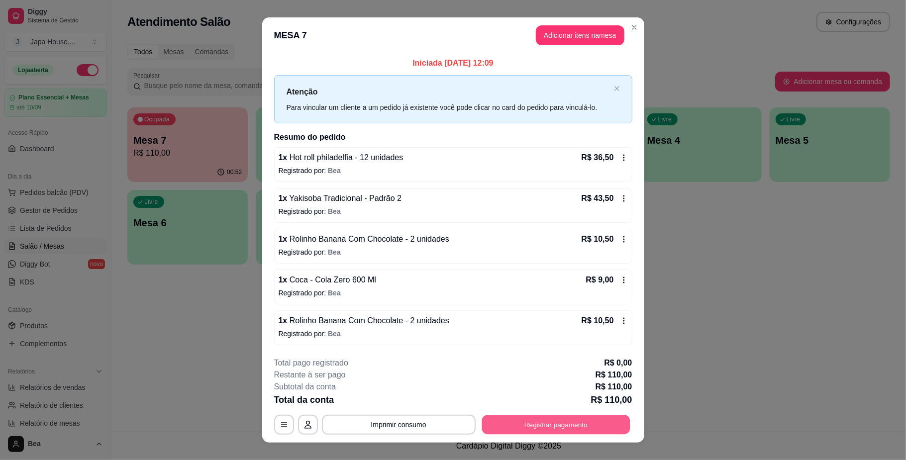
click at [538, 423] on button "Registrar pagamento" at bounding box center [555, 424] width 148 height 19
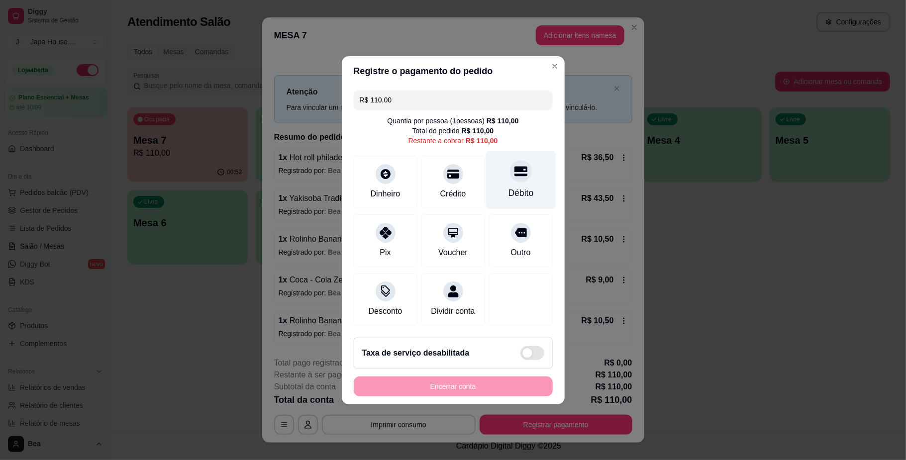
click at [515, 189] on div "Débito" at bounding box center [520, 192] width 25 height 13
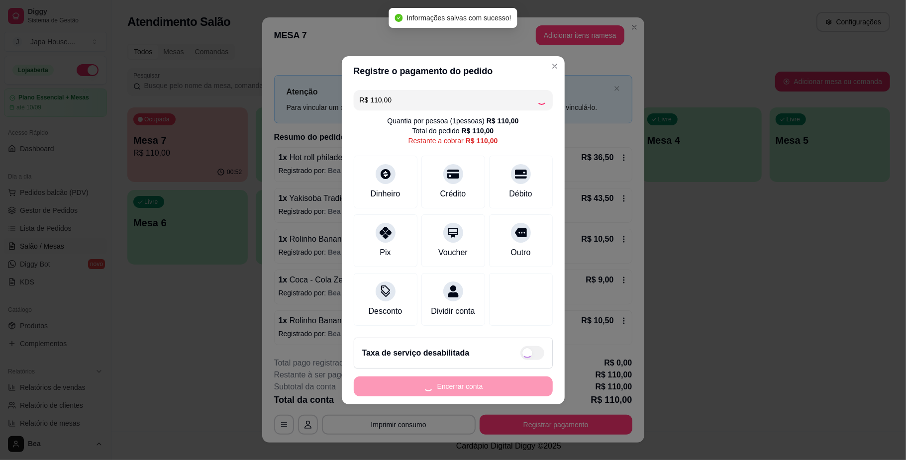
type input "R$ 0,00"
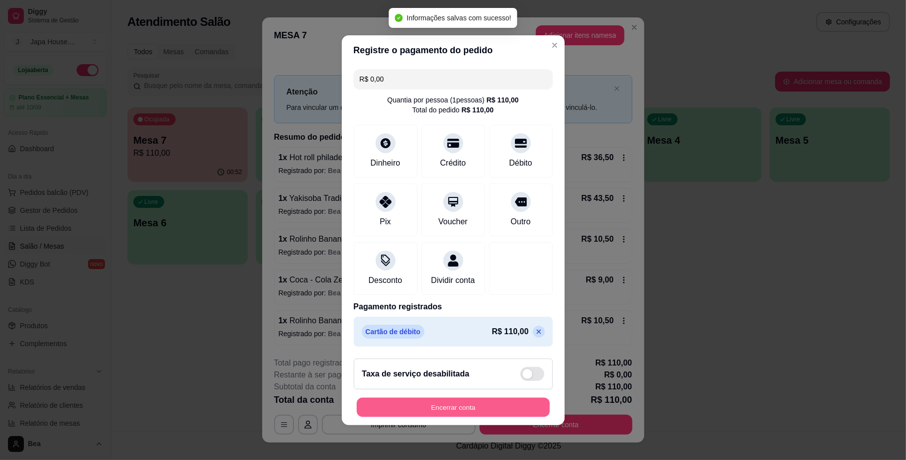
click at [490, 417] on button "Encerrar conta" at bounding box center [453, 406] width 193 height 19
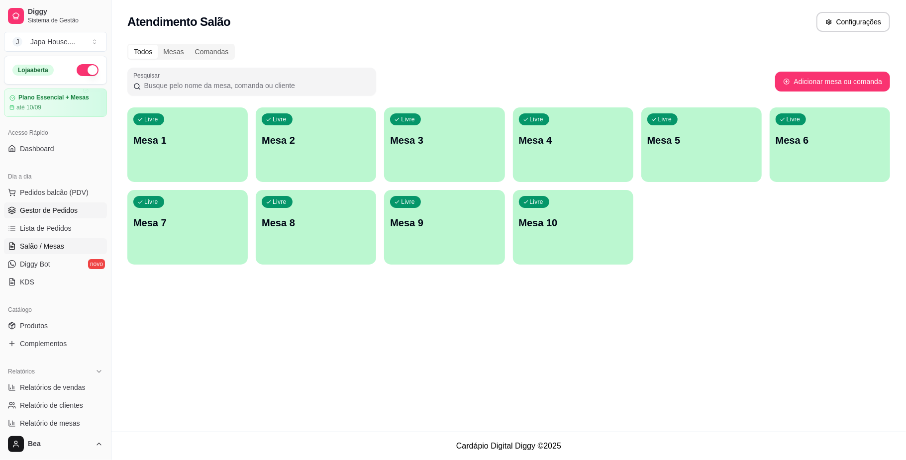
click at [61, 211] on span "Gestor de Pedidos" at bounding box center [49, 210] width 58 height 10
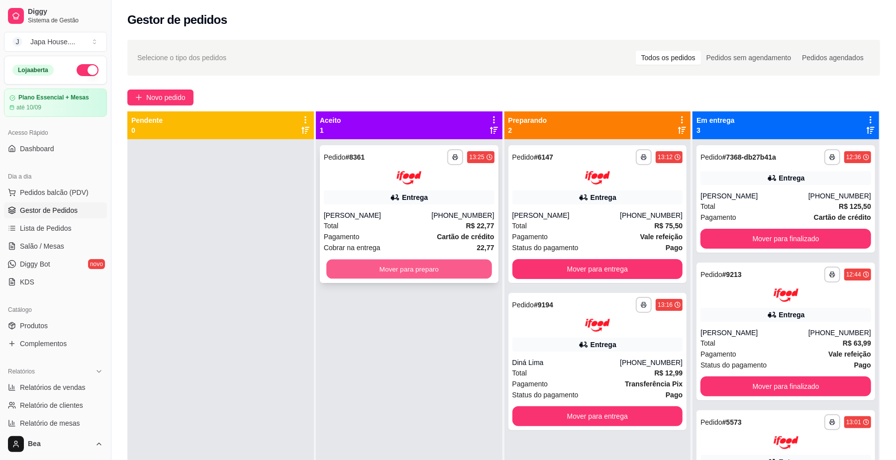
click at [436, 270] on button "Mover para preparo" at bounding box center [408, 268] width 165 height 19
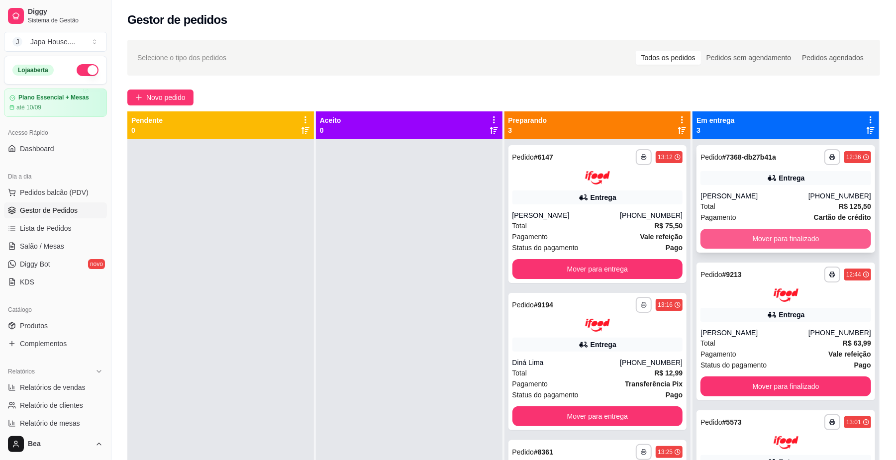
click at [757, 233] on button "Mover para finalizado" at bounding box center [785, 239] width 171 height 20
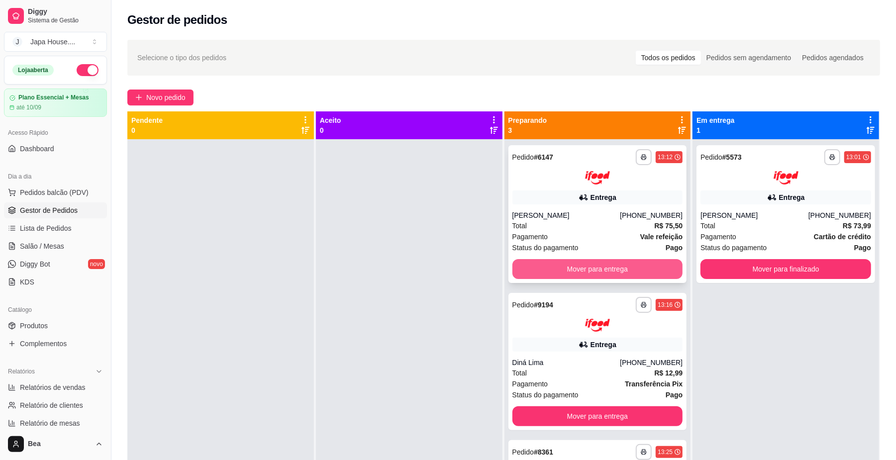
click at [631, 261] on button "Mover para entrega" at bounding box center [597, 269] width 171 height 20
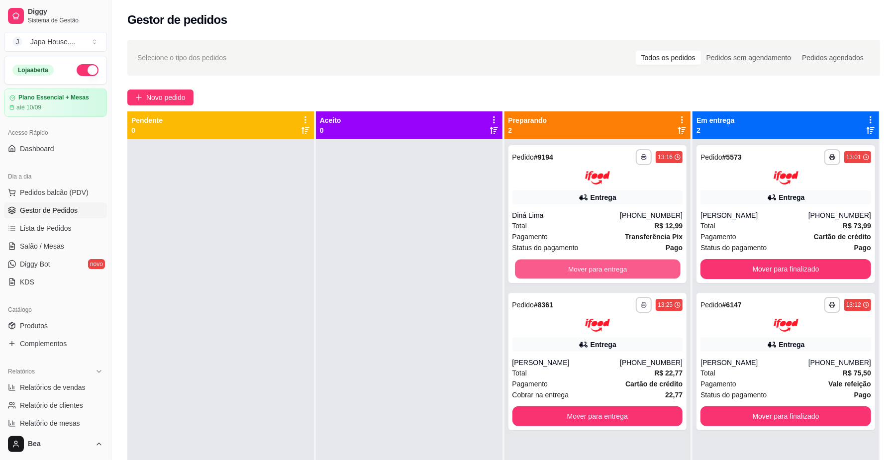
click at [631, 261] on button "Mover para entrega" at bounding box center [597, 268] width 165 height 19
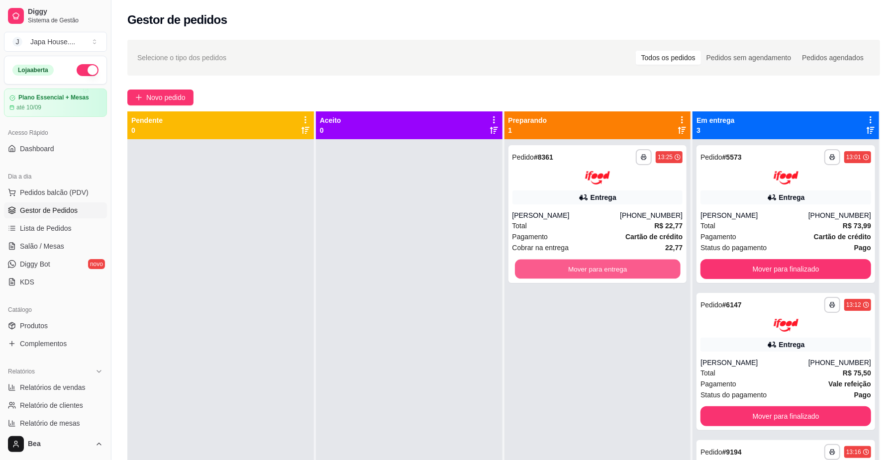
click at [631, 261] on button "Mover para entrega" at bounding box center [597, 268] width 165 height 19
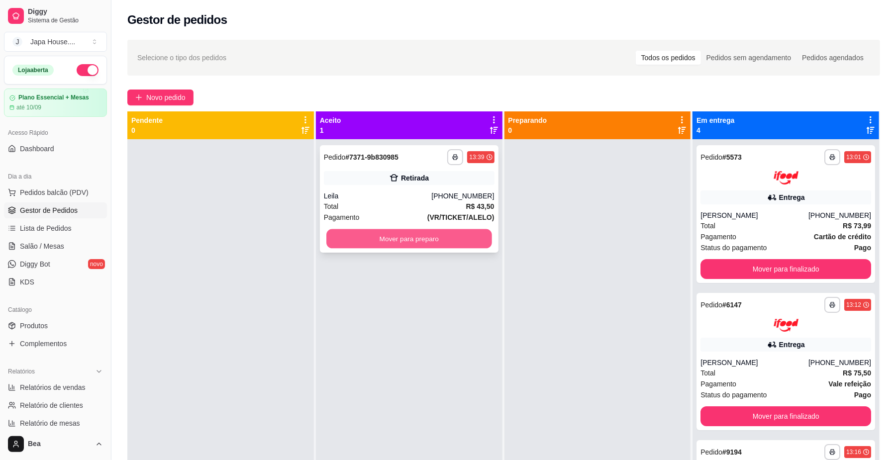
click at [396, 241] on button "Mover para preparo" at bounding box center [408, 238] width 165 height 19
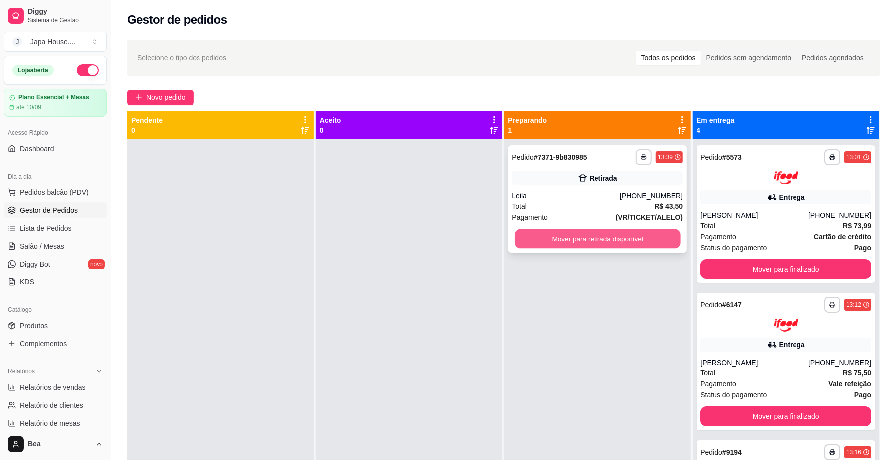
click at [548, 234] on button "Mover para retirada disponível" at bounding box center [597, 238] width 165 height 19
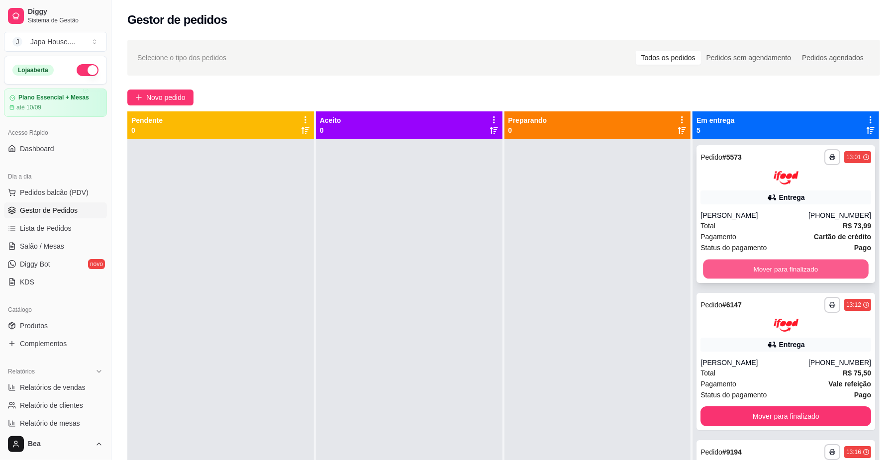
click at [798, 268] on button "Mover para finalizado" at bounding box center [785, 268] width 165 height 19
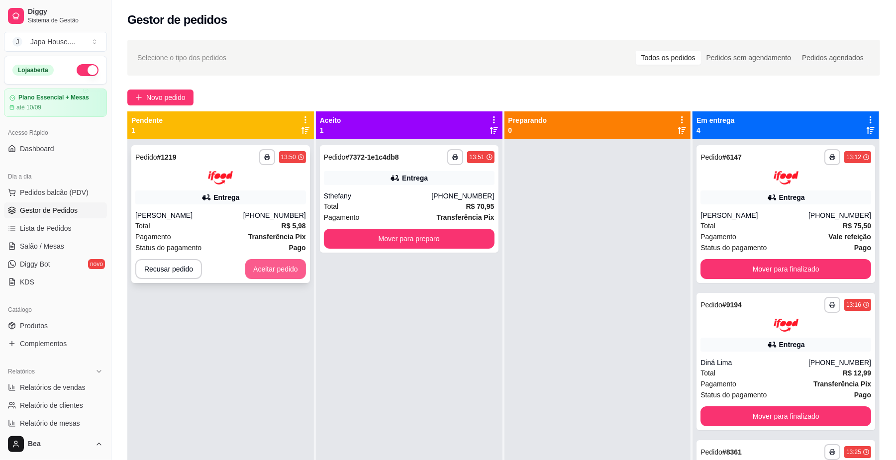
click at [278, 273] on button "Aceitar pedido" at bounding box center [275, 269] width 61 height 20
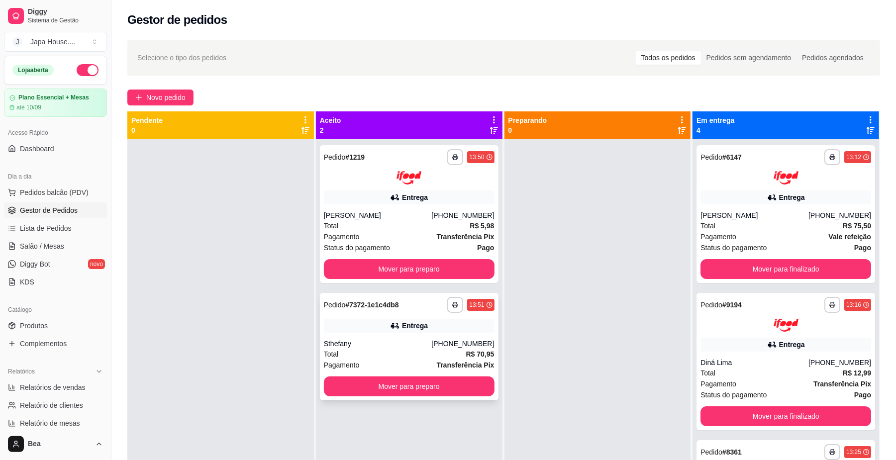
click at [423, 242] on div "Status do pagamento Pago" at bounding box center [409, 247] width 171 height 11
click at [404, 270] on button "Mover para preparo" at bounding box center [408, 268] width 165 height 19
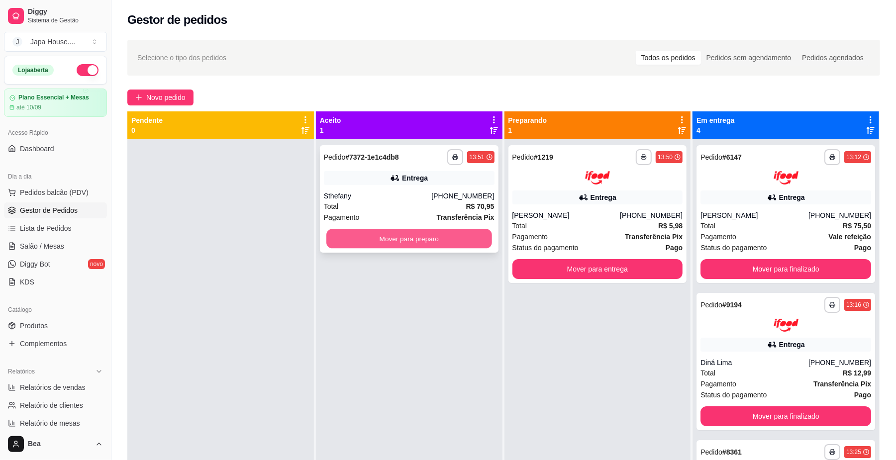
click at [464, 239] on button "Mover para preparo" at bounding box center [408, 238] width 165 height 19
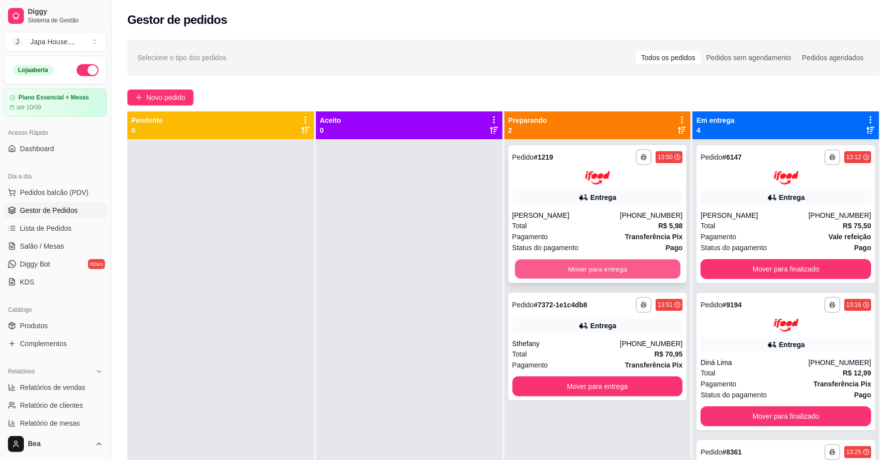
click at [588, 267] on button "Mover para entrega" at bounding box center [597, 268] width 165 height 19
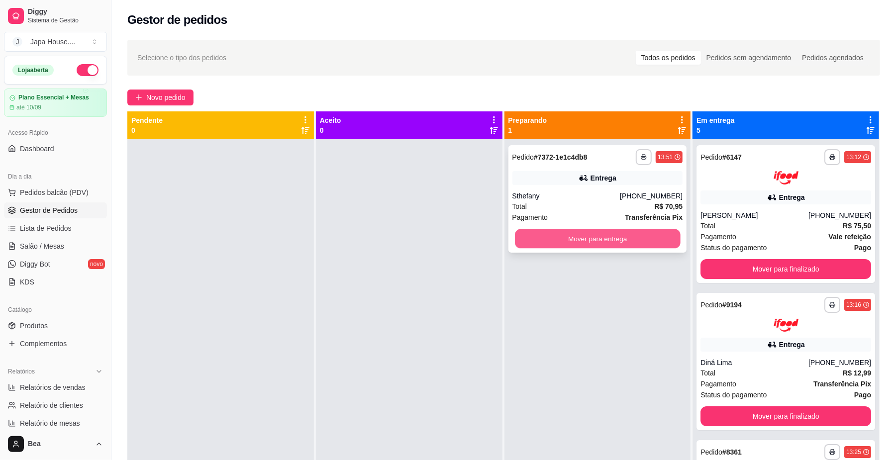
click at [582, 243] on button "Mover para entrega" at bounding box center [597, 238] width 165 height 19
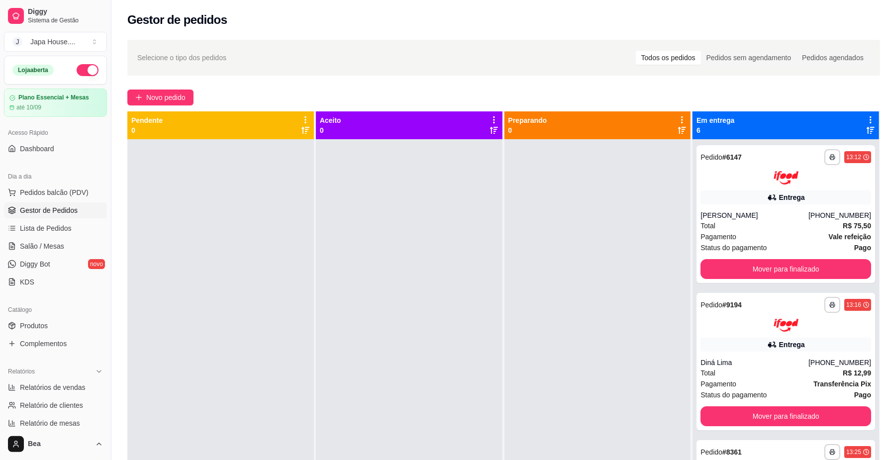
drag, startPoint x: 514, startPoint y: 197, endPoint x: 540, endPoint y: 216, distance: 31.7
click at [540, 216] on div at bounding box center [597, 369] width 186 height 460
